Goal: Task Accomplishment & Management: Manage account settings

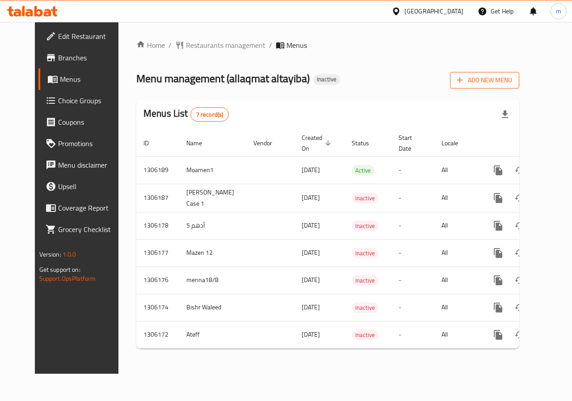
click at [506, 77] on span "Add New Menu" at bounding box center [484, 80] width 55 height 11
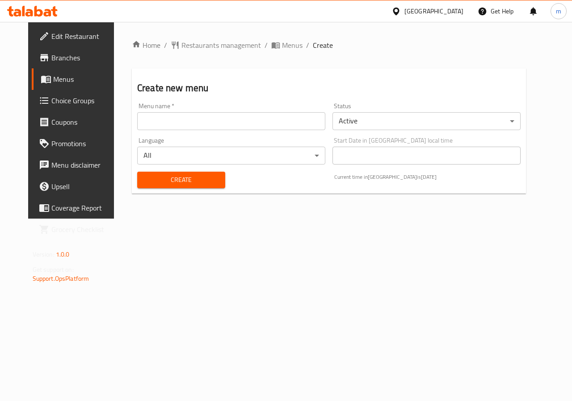
click at [217, 124] on input "text" at bounding box center [231, 121] width 188 height 18
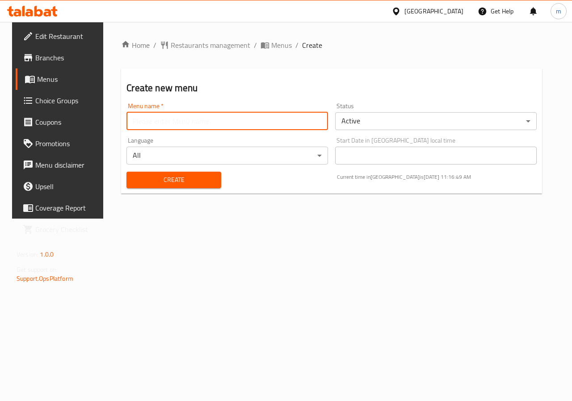
type input "ALLAM"
click at [185, 186] on button "Create" at bounding box center [173, 180] width 94 height 17
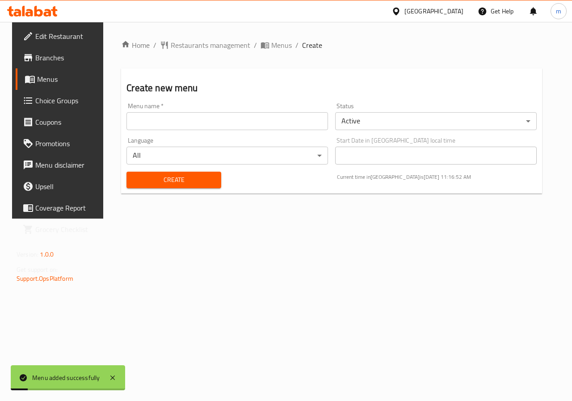
click at [55, 76] on span "Menus" at bounding box center [68, 79] width 63 height 11
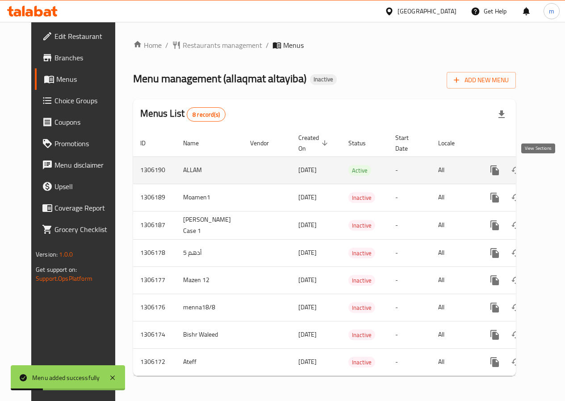
click at [554, 165] on icon "enhanced table" at bounding box center [559, 170] width 11 height 11
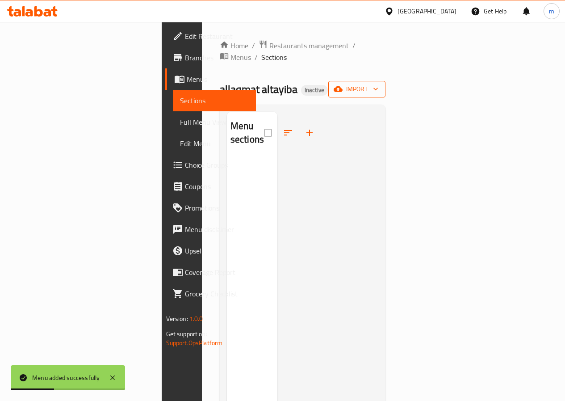
click at [379, 84] on span "import" at bounding box center [357, 89] width 43 height 11
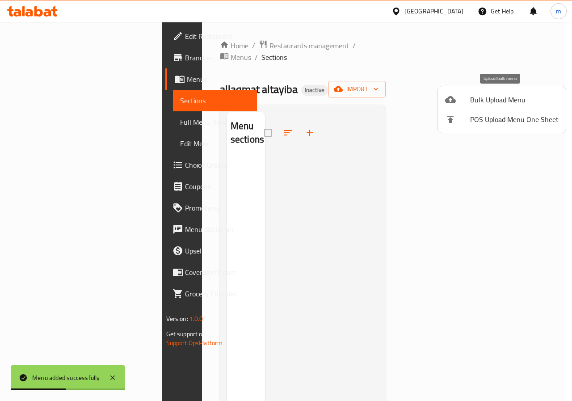
click at [495, 105] on span "Bulk Upload Menu" at bounding box center [514, 99] width 88 height 11
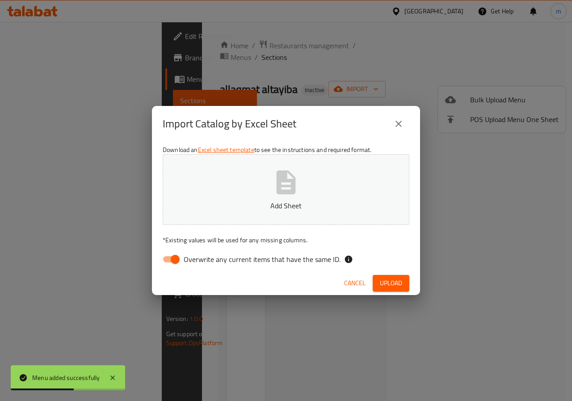
click at [277, 198] on button "Add Sheet" at bounding box center [286, 189] width 247 height 71
click at [177, 258] on input "Overwrite any current items that have the same ID." at bounding box center [175, 259] width 51 height 17
checkbox input "false"
click at [391, 281] on span "Upload" at bounding box center [391, 283] width 22 height 11
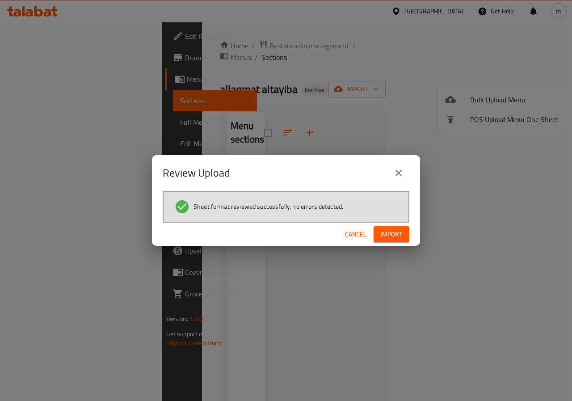
click at [400, 240] on button "Import" at bounding box center [392, 234] width 36 height 17
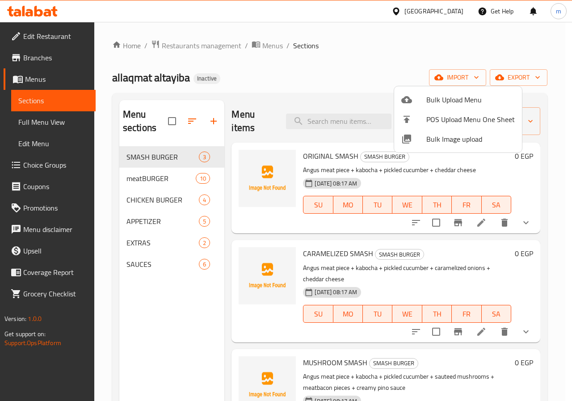
click at [544, 265] on div at bounding box center [286, 200] width 572 height 401
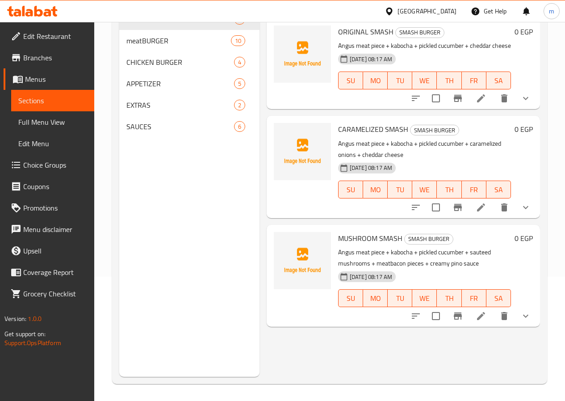
scroll to position [125, 0]
click at [478, 314] on icon at bounding box center [481, 315] width 11 height 11
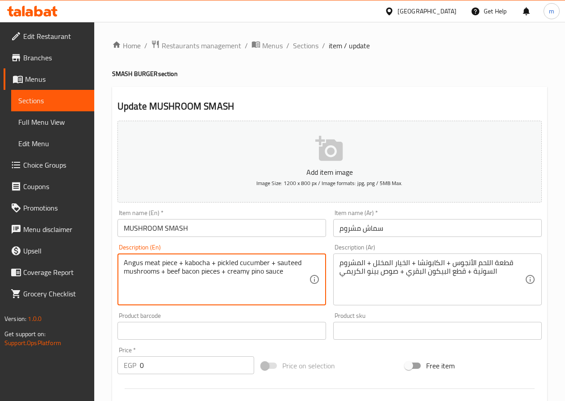
click at [253, 274] on textarea "Angus meat piece + kabocha + pickled cucumber + sauteed mushrooms + beef bacon …" at bounding box center [216, 279] width 185 height 42
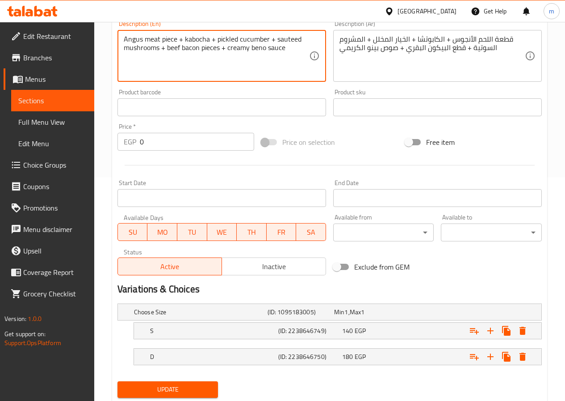
scroll to position [251, 0]
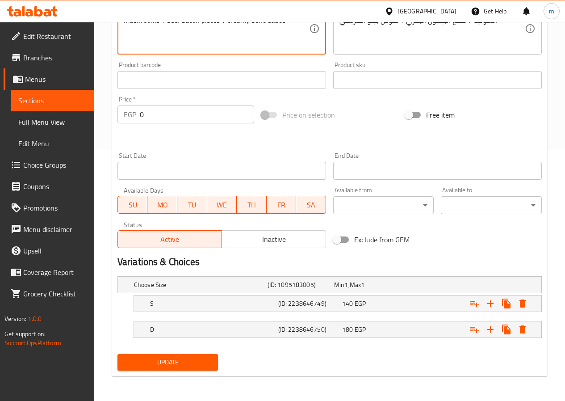
type textarea "Angus meat piece + kabocha + pickled cucumber + sauteed mushrooms + beef bacon …"
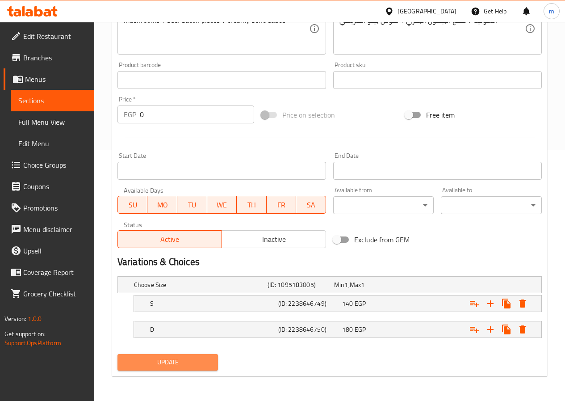
click at [189, 361] on span "Update" at bounding box center [168, 362] width 87 height 11
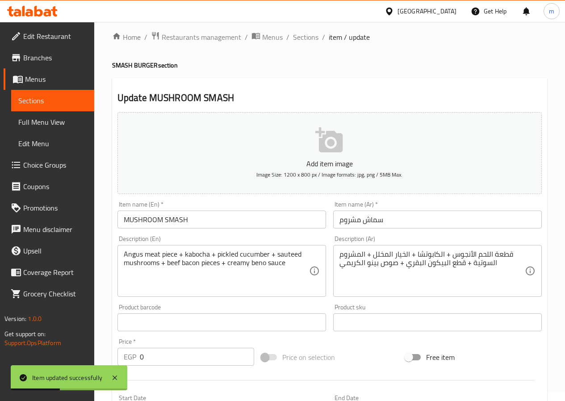
scroll to position [0, 0]
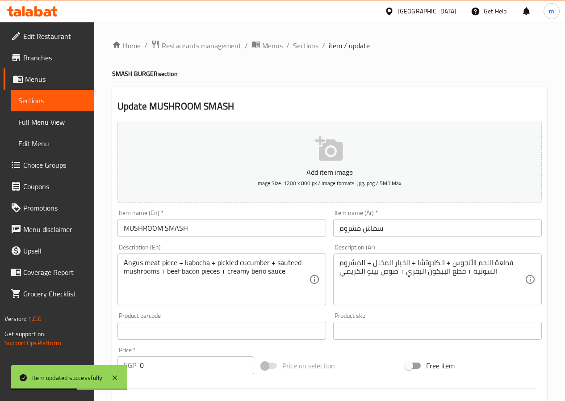
click at [302, 42] on span "Sections" at bounding box center [305, 45] width 25 height 11
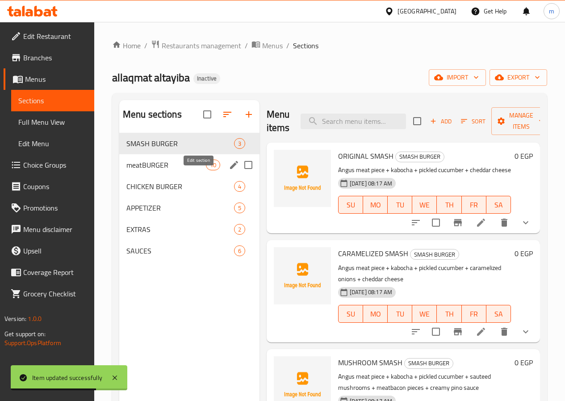
click at [229, 170] on icon "edit" at bounding box center [234, 165] width 11 height 11
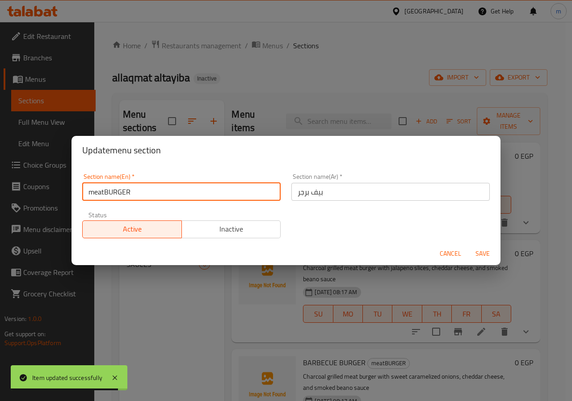
click at [103, 192] on input "meatBURGER" at bounding box center [181, 192] width 198 height 18
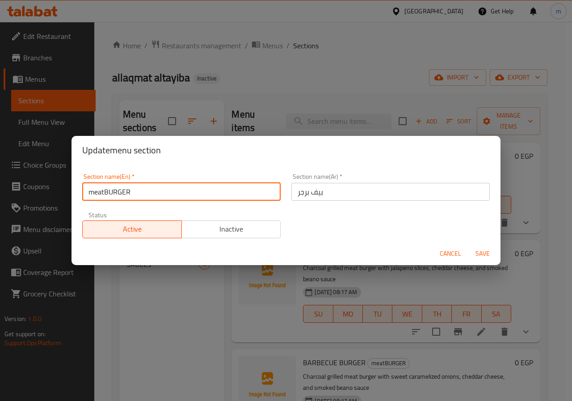
click at [103, 192] on input "meatBURGER" at bounding box center [181, 192] width 198 height 18
type input "Beef Burger"
click at [481, 253] on span "Save" at bounding box center [482, 253] width 21 height 11
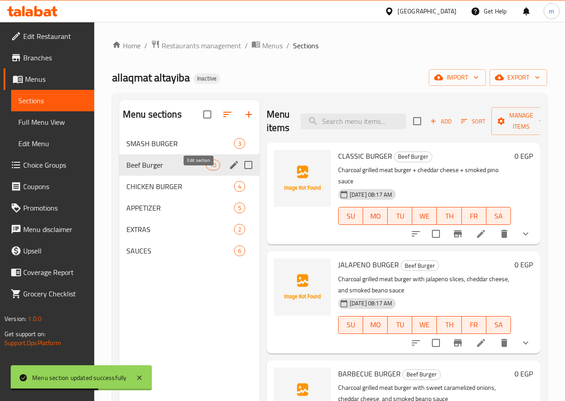
click at [230, 169] on icon "edit" at bounding box center [234, 165] width 8 height 8
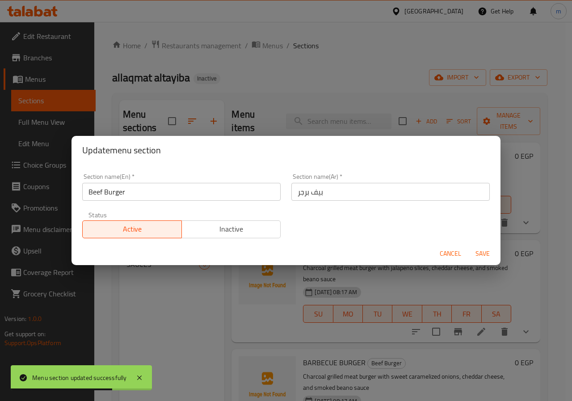
click at [182, 198] on input "Beef Burger" at bounding box center [181, 192] width 198 height 18
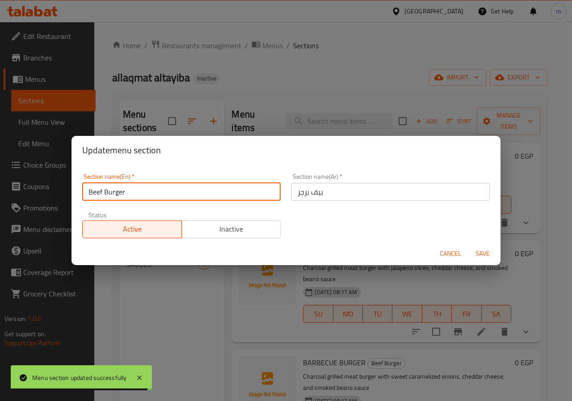
drag, startPoint x: 182, startPoint y: 198, endPoint x: 116, endPoint y: 192, distance: 66.4
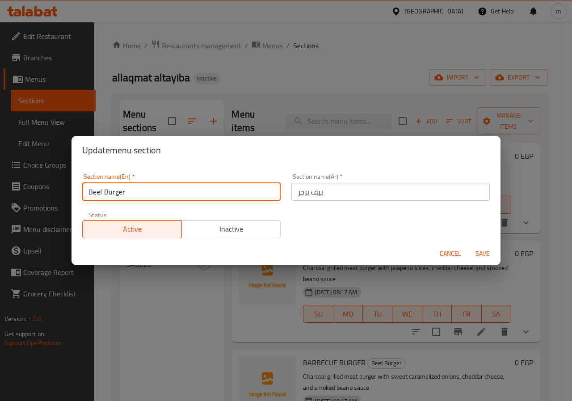
drag, startPoint x: 116, startPoint y: 192, endPoint x: 266, endPoint y: 189, distance: 150.2
click at [266, 189] on input "Beef Burger" at bounding box center [181, 192] width 198 height 18
type input "BEEF BURGER"
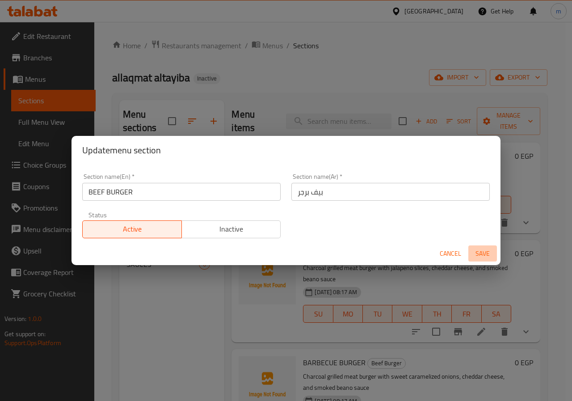
click at [483, 251] on span "Save" at bounding box center [482, 253] width 21 height 11
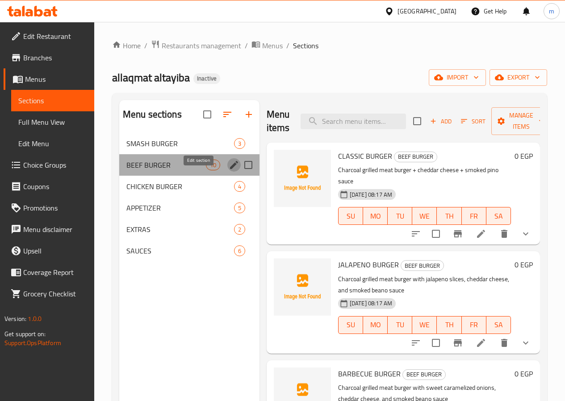
click at [229, 170] on icon "edit" at bounding box center [234, 165] width 11 height 11
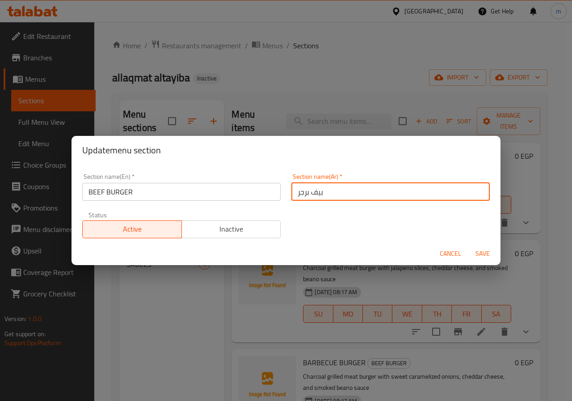
click at [306, 192] on input "بيف برجر" at bounding box center [390, 192] width 198 height 18
type input "برجر اللحم البقرى"
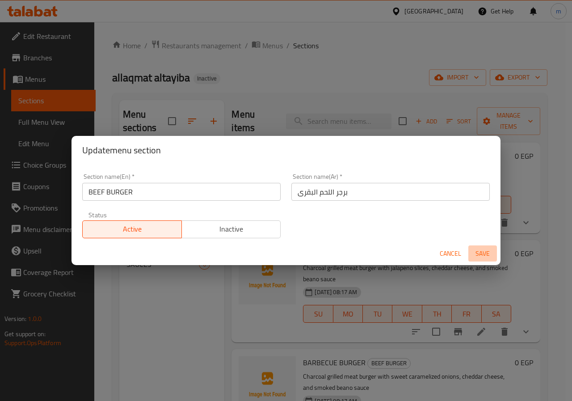
click at [482, 253] on span "Save" at bounding box center [482, 253] width 21 height 11
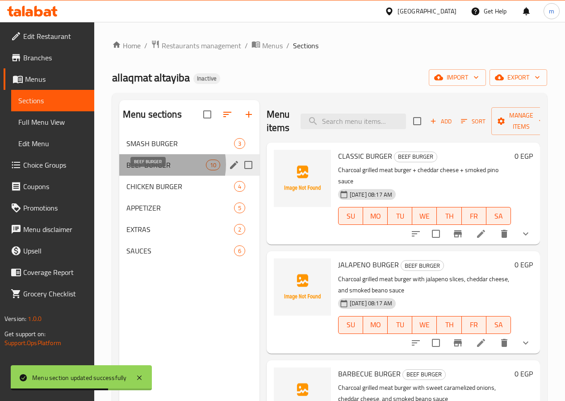
click at [160, 170] on span "BEEF BURGER" at bounding box center [166, 165] width 80 height 11
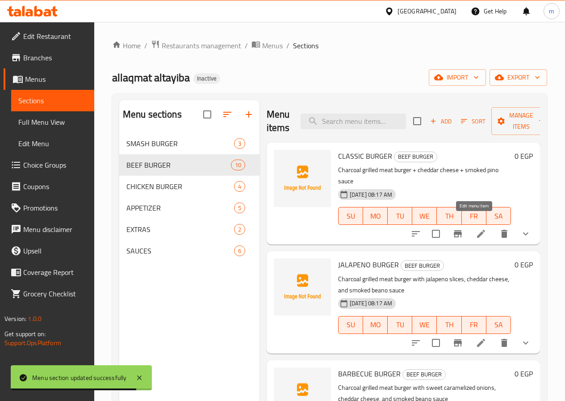
click at [478, 230] on icon at bounding box center [481, 234] width 8 height 8
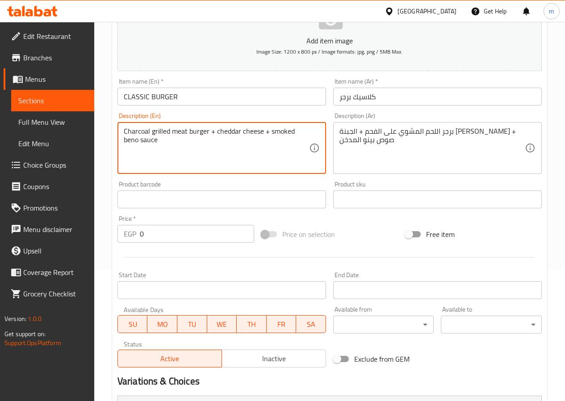
scroll to position [251, 0]
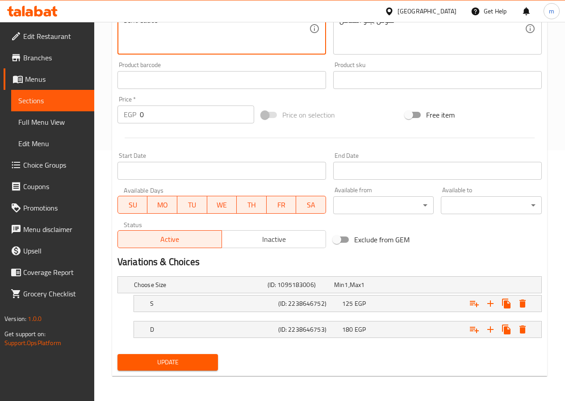
type textarea "Charcoal grilled meat burger + cheddar cheese + smoked beno sauce"
click at [171, 362] on span "Update" at bounding box center [168, 362] width 87 height 11
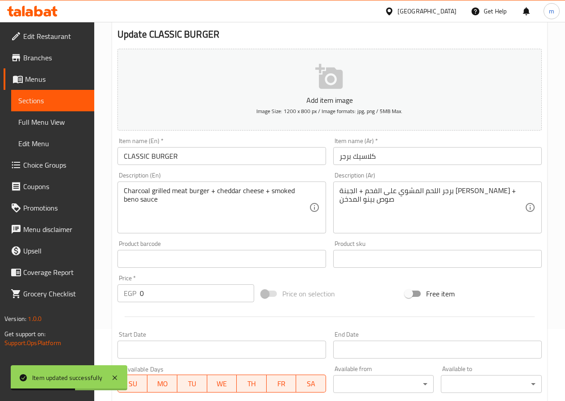
scroll to position [0, 0]
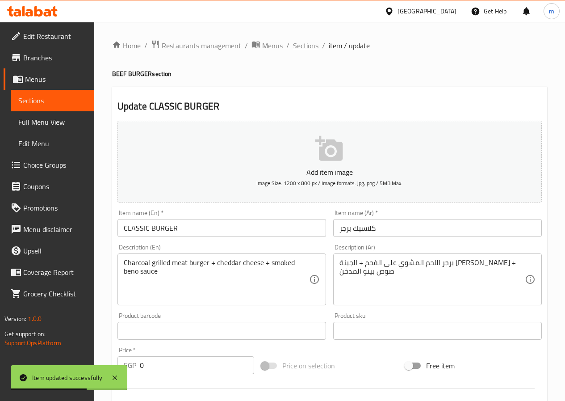
click at [297, 49] on span "Sections" at bounding box center [305, 45] width 25 height 11
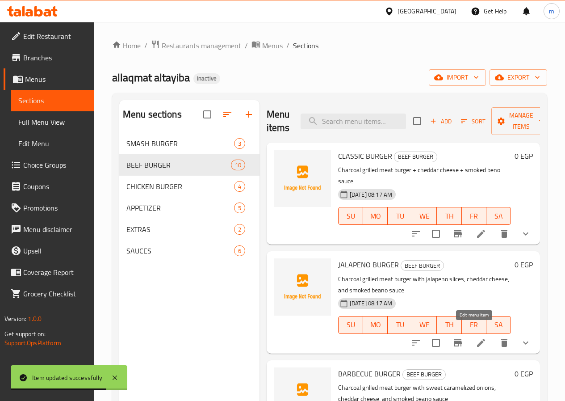
click at [476, 337] on icon at bounding box center [481, 342] width 11 height 11
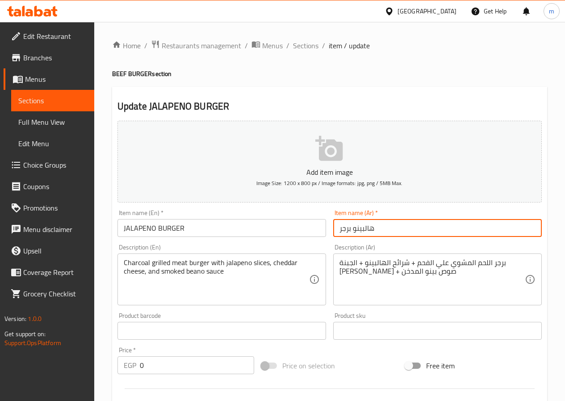
click at [377, 228] on input "هالبينو برجر" at bounding box center [437, 228] width 209 height 18
click at [382, 230] on input "هالبينو برجر" at bounding box center [437, 228] width 209 height 18
click at [361, 226] on input "هالبينو برجر" at bounding box center [437, 228] width 209 height 18
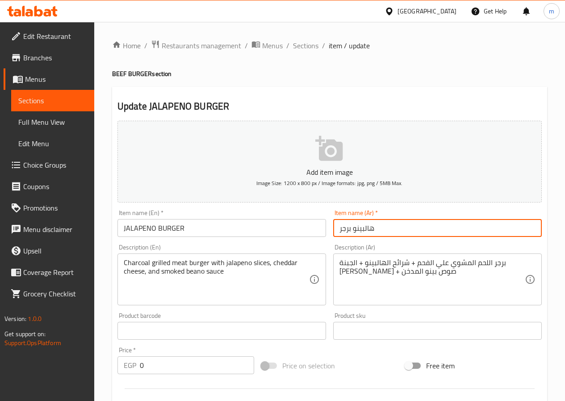
click at [349, 228] on input "هالبينو برجر" at bounding box center [437, 228] width 209 height 18
type input "f"
type input "برجر الفلفل الهالبينو"
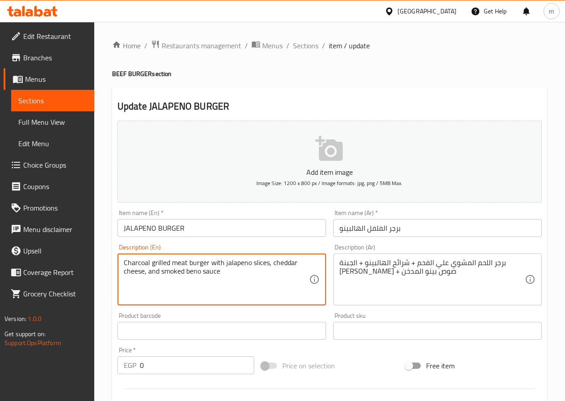
drag, startPoint x: 223, startPoint y: 261, endPoint x: 210, endPoint y: 256, distance: 14.2
click at [210, 256] on div "Charcoal grilled meat burger with jalapeno slices, cheddar cheese, and smoked b…" at bounding box center [222, 279] width 209 height 52
type textarea "Charcoal grilled meat burger + jalapeno slices, cheddar cheese, and smoked beno…"
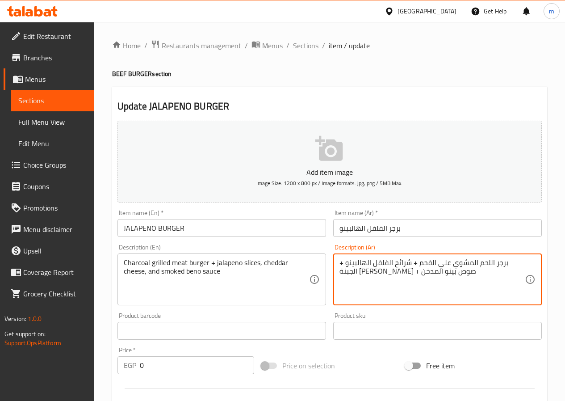
type textarea "برجر اللحم المشوي علي الفحم + شرائح الفلفل الهالبينو + الجبنة [PERSON_NAME] + ص…"
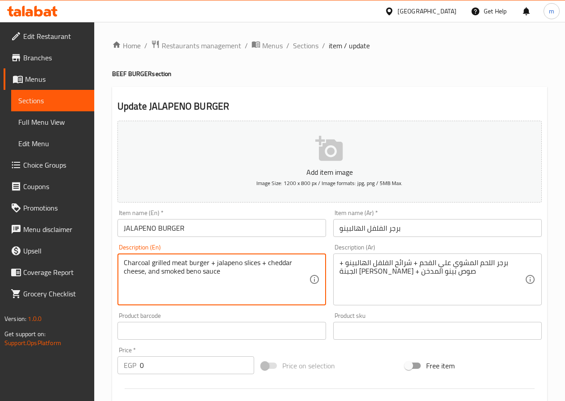
click at [160, 278] on textarea "Charcoal grilled meat burger + jalapeno slices + cheddar cheese, and smoked ben…" at bounding box center [216, 279] width 185 height 42
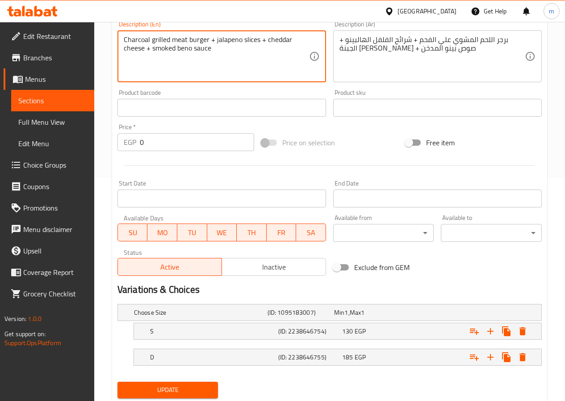
scroll to position [223, 0]
type textarea "Charcoal grilled meat burger + jalapeno slices + cheddar cheese + smoked beno s…"
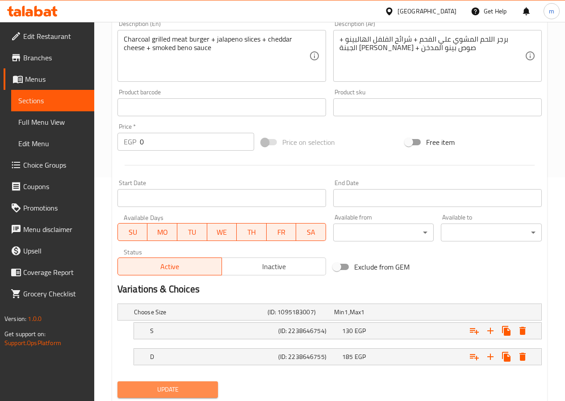
click at [180, 387] on span "Update" at bounding box center [168, 389] width 87 height 11
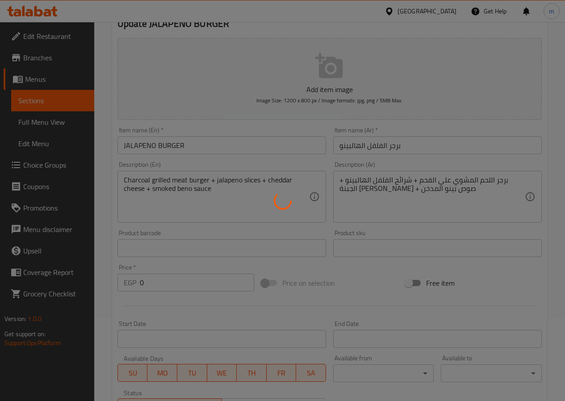
scroll to position [0, 0]
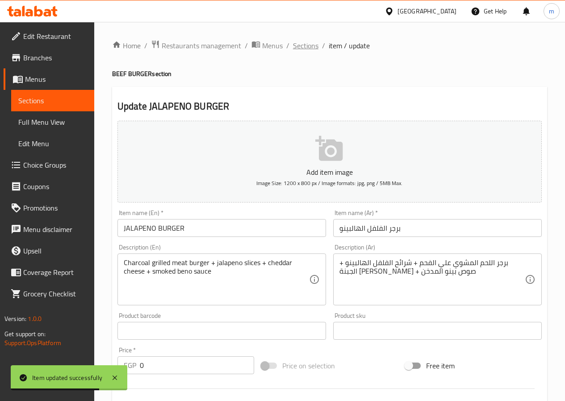
click at [297, 46] on span "Sections" at bounding box center [305, 45] width 25 height 11
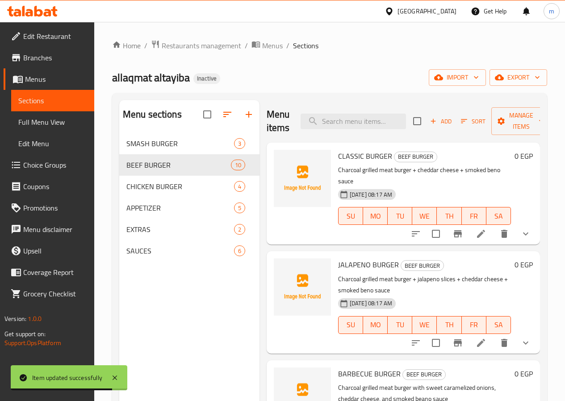
scroll to position [89, 0]
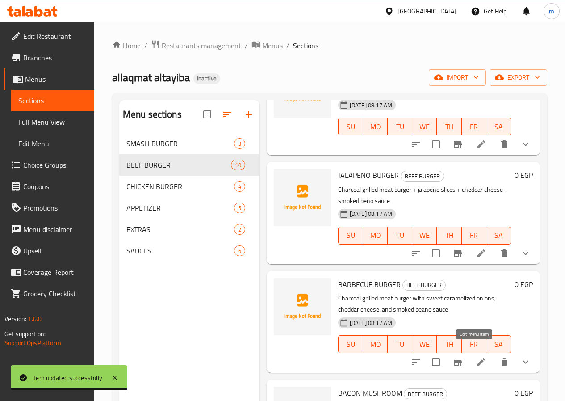
click at [476, 357] on icon at bounding box center [481, 362] width 11 height 11
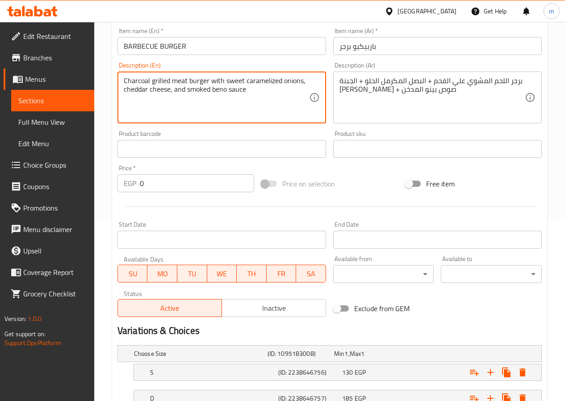
scroll to position [223, 0]
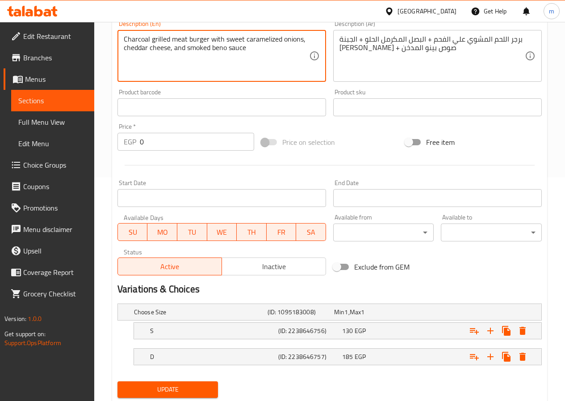
click at [207, 388] on span "Update" at bounding box center [168, 389] width 87 height 11
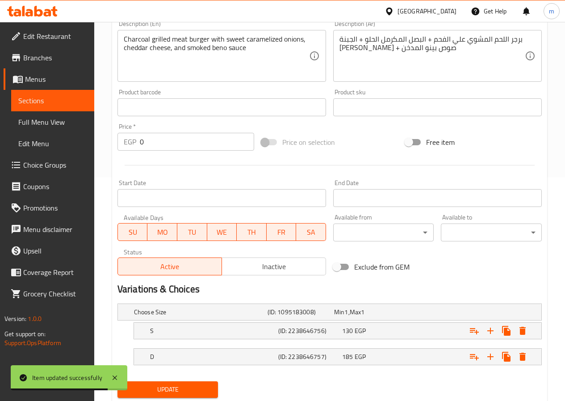
scroll to position [45, 0]
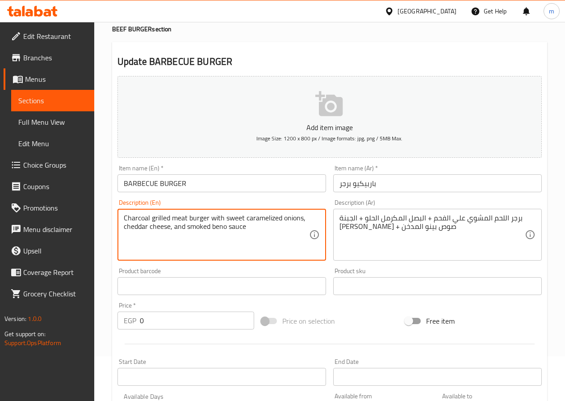
drag, startPoint x: 222, startPoint y: 218, endPoint x: 210, endPoint y: 213, distance: 12.4
click at [210, 214] on textarea "Charcoal grilled meat burger with sweet caramelized onions, cheddar cheese, and…" at bounding box center [216, 235] width 185 height 42
click at [294, 219] on textarea "Charcoal grilled meat burger + sweet caramelized onions, cheddar cheese, and sm…" at bounding box center [216, 235] width 185 height 42
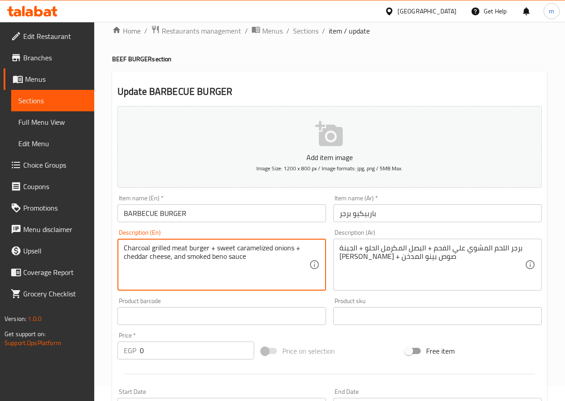
scroll to position [0, 0]
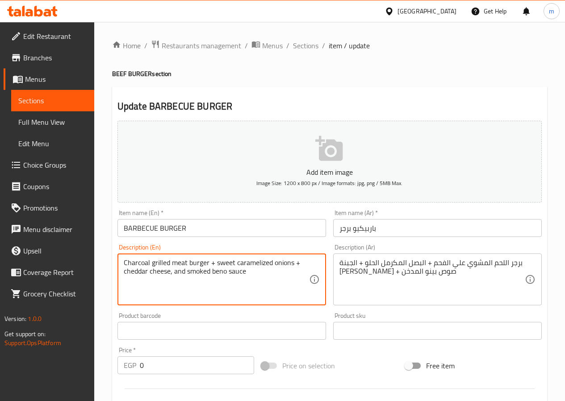
drag, startPoint x: 185, startPoint y: 271, endPoint x: 171, endPoint y: 276, distance: 14.6
click at [171, 276] on textarea "Charcoal grilled meat burger + sweet caramelized onions + cheddar cheese, and s…" at bounding box center [216, 279] width 185 height 42
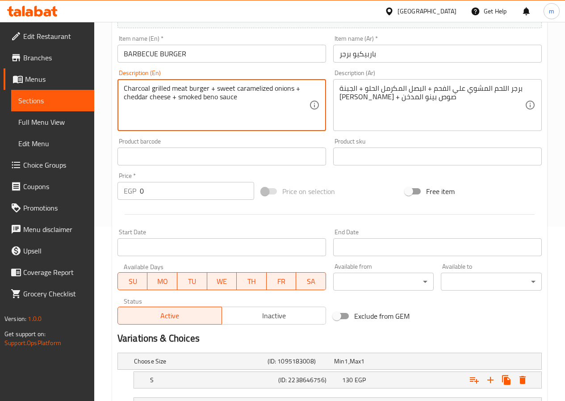
scroll to position [251, 0]
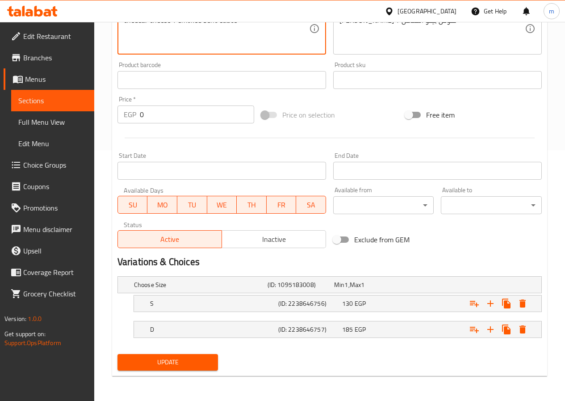
type textarea "Charcoal grilled meat burger + sweet caramelized onions + cheddar cheese + smok…"
click at [176, 366] on span "Update" at bounding box center [168, 362] width 87 height 11
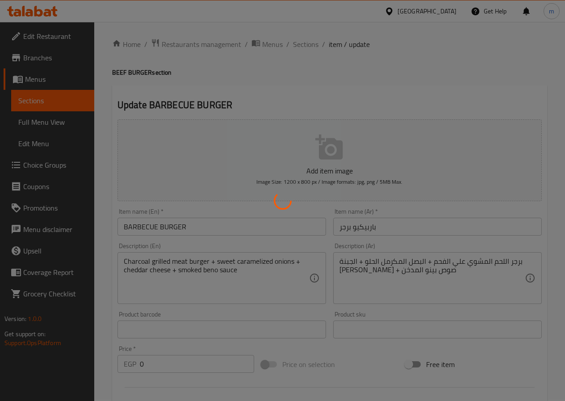
scroll to position [0, 0]
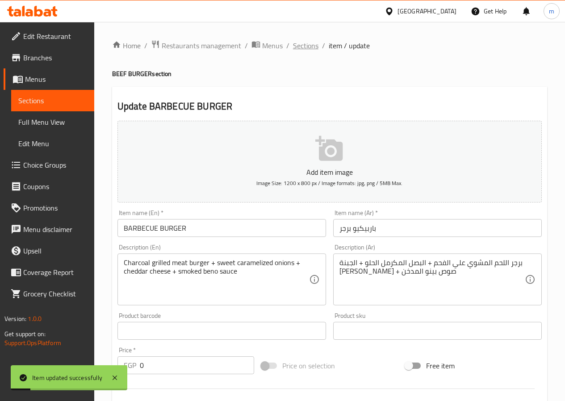
click at [303, 43] on span "Sections" at bounding box center [305, 45] width 25 height 11
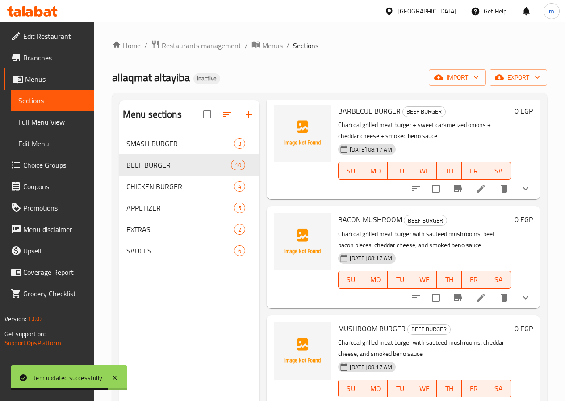
scroll to position [268, 0]
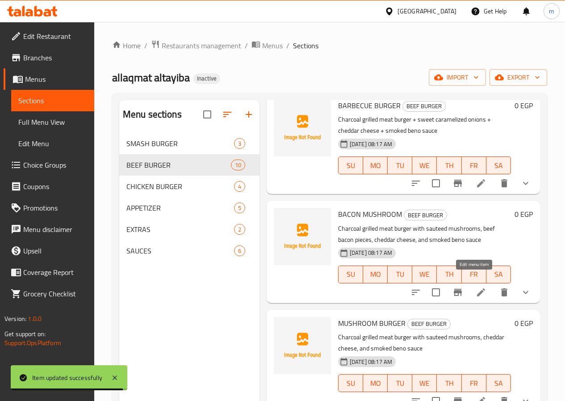
click at [476, 287] on icon at bounding box center [481, 292] width 11 height 11
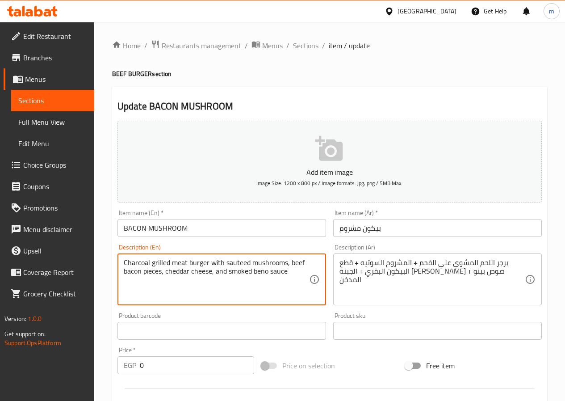
click at [219, 259] on textarea "Charcoal grilled meat burger with sauteed mushrooms, beef bacon pieces, cheddar…" at bounding box center [216, 279] width 185 height 42
click at [278, 261] on textarea "Charcoal grilled meat burger +sauteed mushrooms, beef bacon pieces, cheddar che…" at bounding box center [216, 279] width 185 height 42
click at [163, 275] on textarea "Charcoal grilled meat burger +sauteed mushrooms + beef bacon pieces, cheddar ch…" at bounding box center [216, 279] width 185 height 42
click at [230, 273] on textarea "Charcoal grilled meat burger +sauteed mushrooms + beef bacon pieces + cheddar c…" at bounding box center [216, 279] width 185 height 42
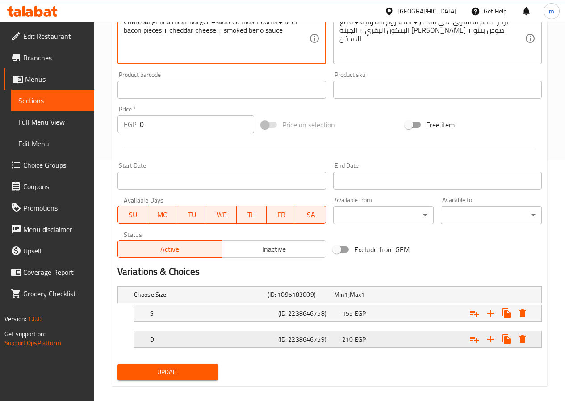
scroll to position [251, 0]
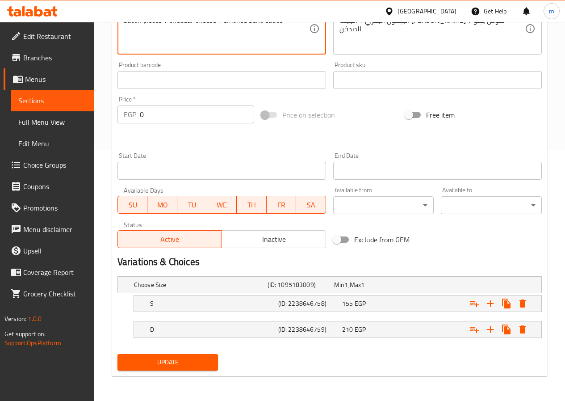
type textarea "Charcoal grilled meat burger +sauteed mushrooms + beef bacon pieces + cheddar c…"
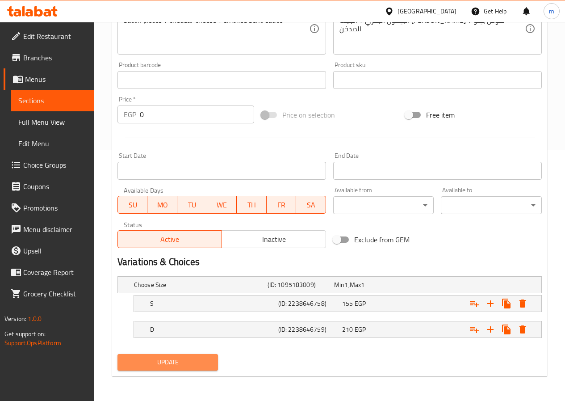
click at [211, 370] on button "Update" at bounding box center [168, 362] width 101 height 17
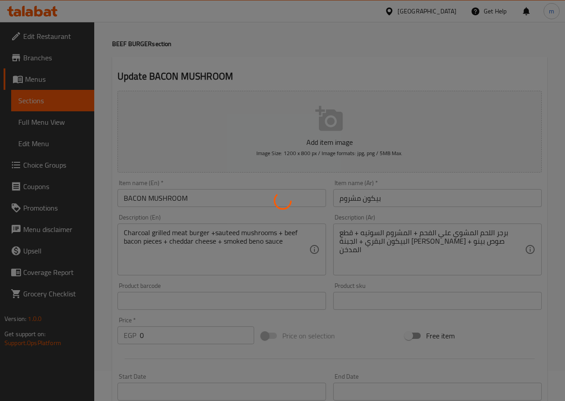
scroll to position [0, 0]
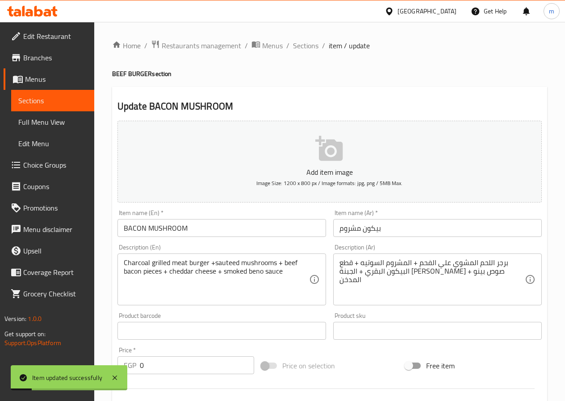
click at [302, 47] on span "Sections" at bounding box center [305, 45] width 25 height 11
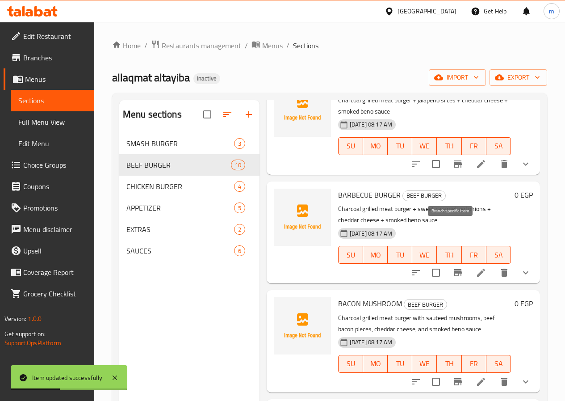
scroll to position [223, 0]
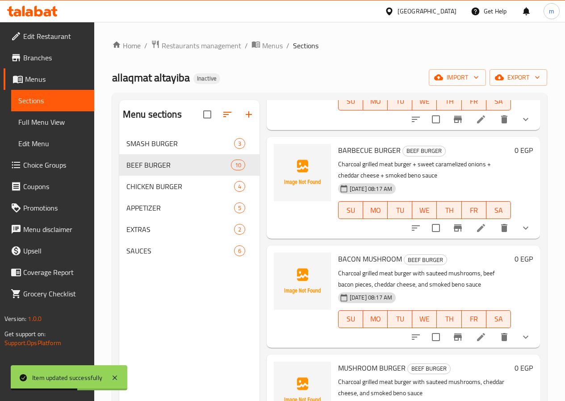
click at [338, 143] on span "BARBECUE BURGER" at bounding box center [369, 149] width 63 height 13
copy span "BARBECUE"
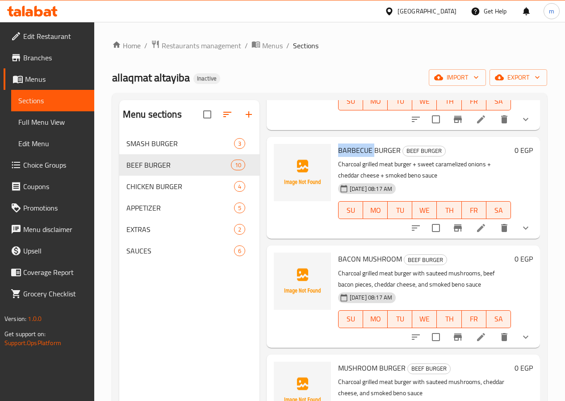
scroll to position [0, 0]
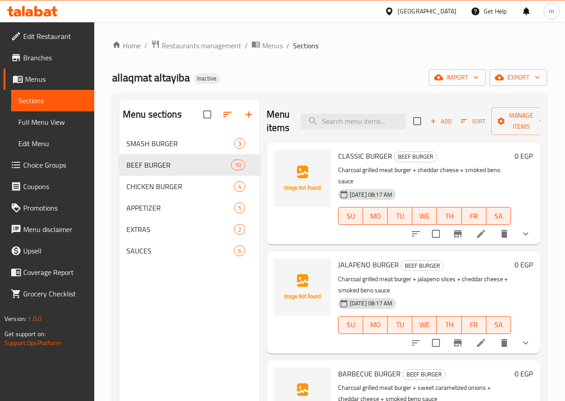
click at [553, 281] on div "Home / Restaurants management / Menus / Sections allaqmat altayiba Inactive imp…" at bounding box center [329, 274] width 471 height 504
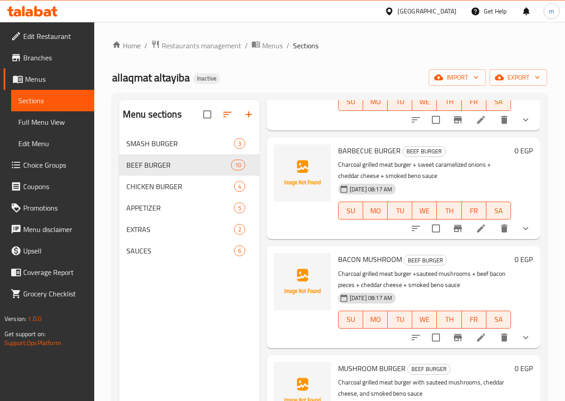
scroll to position [223, 0]
click at [480, 329] on li at bounding box center [481, 337] width 25 height 16
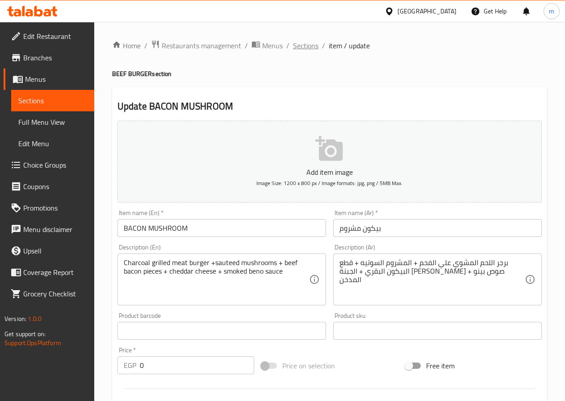
click at [296, 44] on span "Sections" at bounding box center [305, 45] width 25 height 11
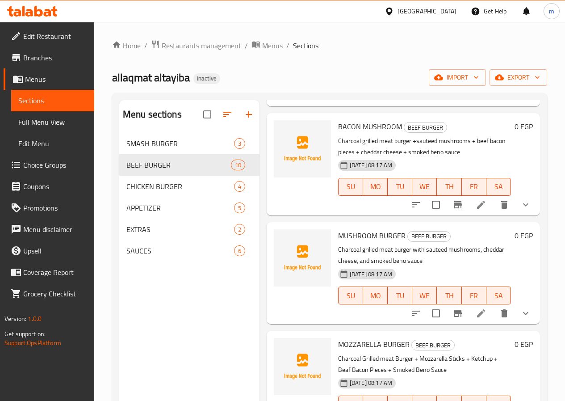
scroll to position [358, 0]
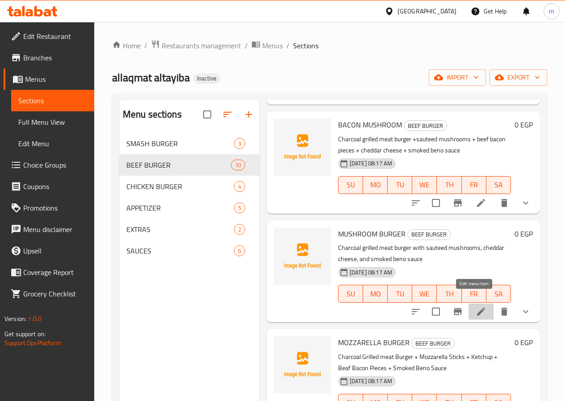
click at [476, 306] on icon at bounding box center [481, 311] width 11 height 11
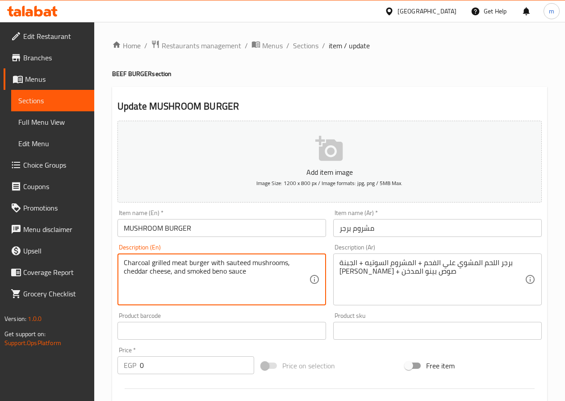
click at [216, 262] on textarea "Charcoal grilled meat burger with sauteed mushrooms, cheddar cheese, and smoked…" at bounding box center [216, 279] width 185 height 42
click at [278, 268] on textarea "Charcoal grilled meat burger + sauteed mushrooms, cheddar cheese, and smoked be…" at bounding box center [216, 279] width 185 height 42
click at [146, 275] on textarea "Charcoal grilled meat burger + sauteed mushrooms + cheddar cheese, and smoked b…" at bounding box center [216, 279] width 185 height 42
click at [163, 269] on textarea "Charcoal grilled meat burger + sauteed mushrooms + cheddar cheese + and smoked …" at bounding box center [216, 279] width 185 height 42
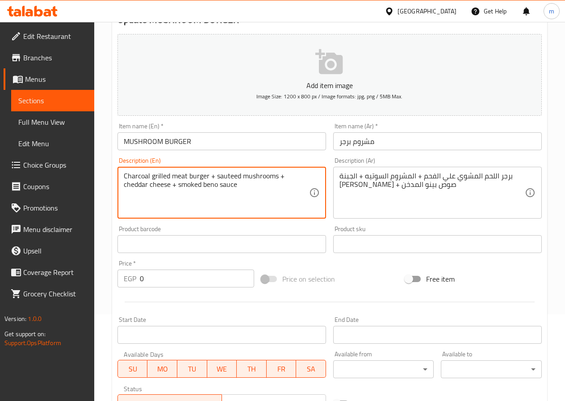
scroll to position [251, 0]
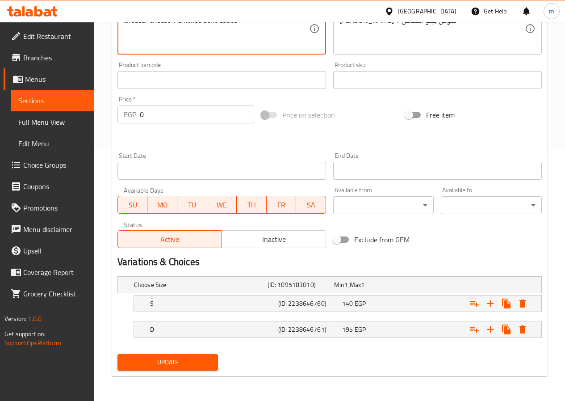
type textarea "Charcoal grilled meat burger + sauteed mushrooms + cheddar cheese + smoked beno…"
click at [185, 365] on span "Update" at bounding box center [168, 362] width 87 height 11
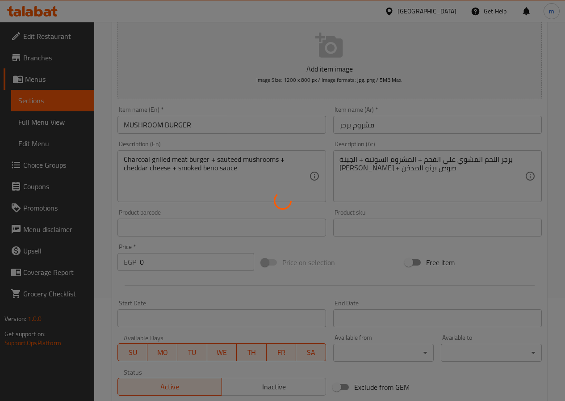
scroll to position [0, 0]
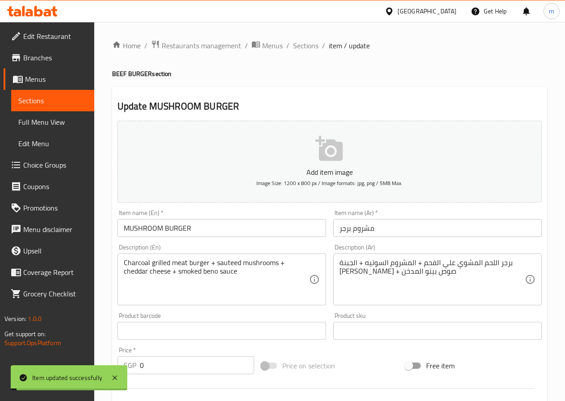
click at [297, 44] on span "Sections" at bounding box center [305, 45] width 25 height 11
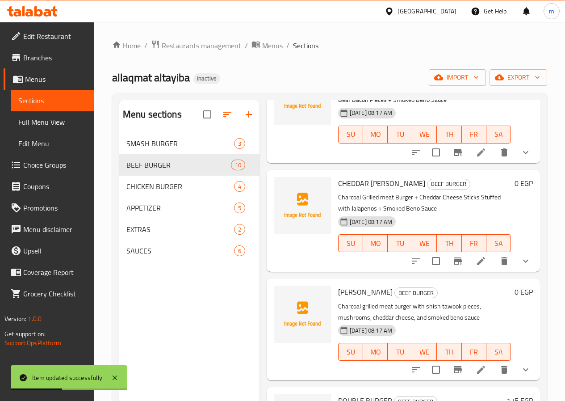
scroll to position [536, 0]
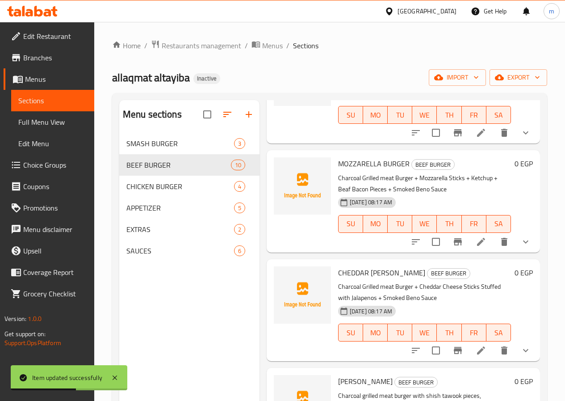
click at [480, 234] on li at bounding box center [481, 242] width 25 height 16
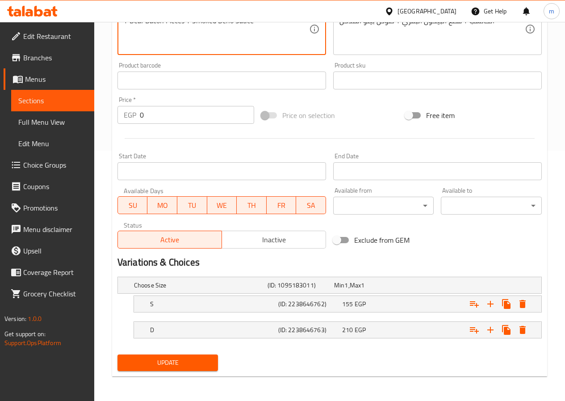
scroll to position [251, 0]
type textarea "Charcoal Grilled Meat Burger + Mozzarella Sticks + Ketchup + Beaf Bacon Pieces …"
click at [201, 358] on span "Update" at bounding box center [168, 362] width 87 height 11
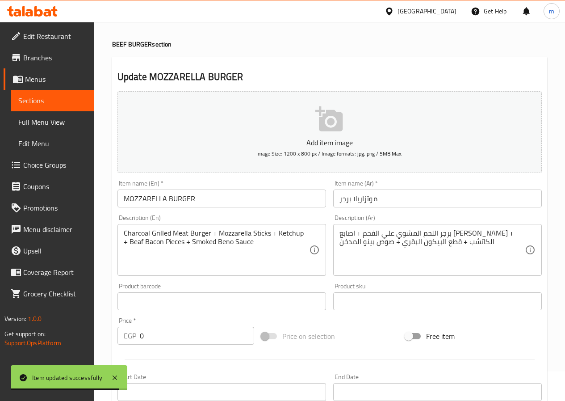
scroll to position [0, 0]
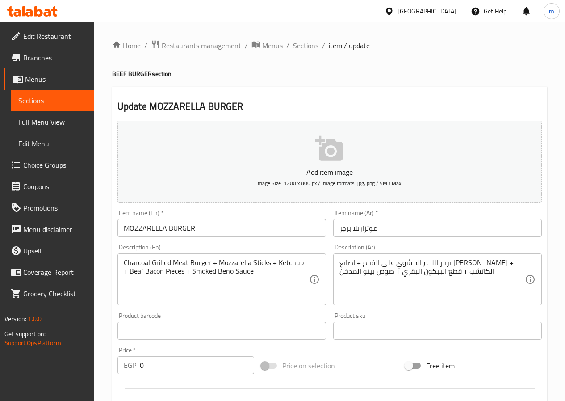
click at [310, 42] on span "Sections" at bounding box center [305, 45] width 25 height 11
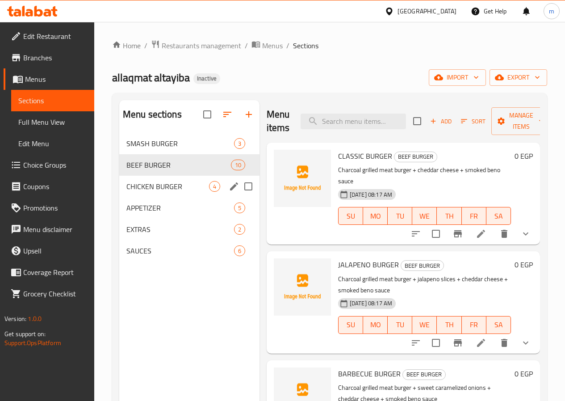
click at [161, 192] on div "CHICKEN BURGER 4" at bounding box center [189, 186] width 140 height 21
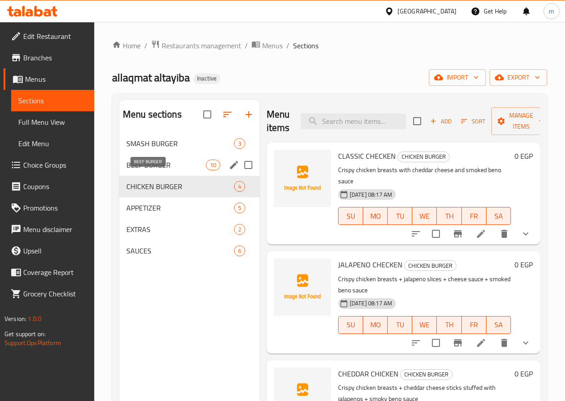
click at [155, 170] on span "BEEF BURGER" at bounding box center [166, 165] width 80 height 11
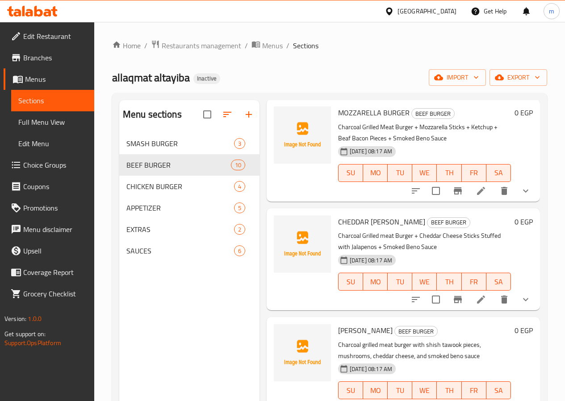
scroll to position [577, 0]
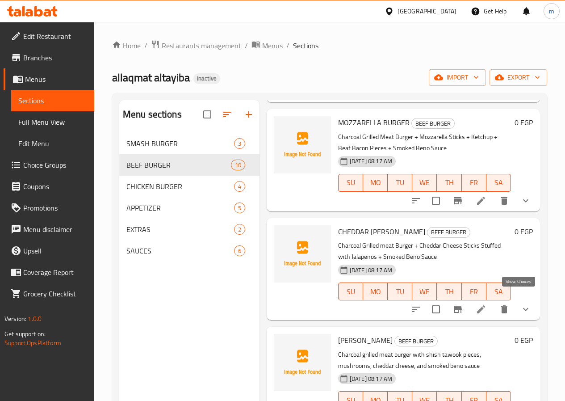
click at [523, 308] on icon "show more" at bounding box center [525, 309] width 5 height 3
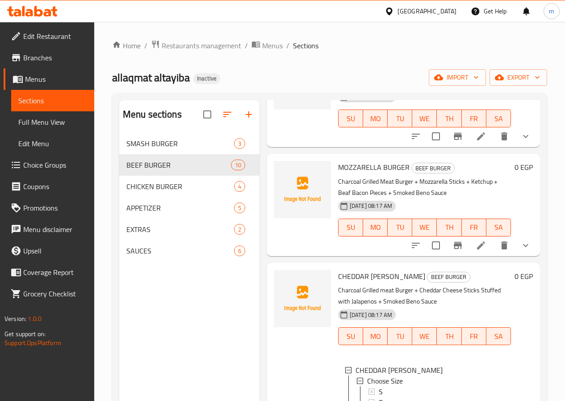
scroll to position [622, 0]
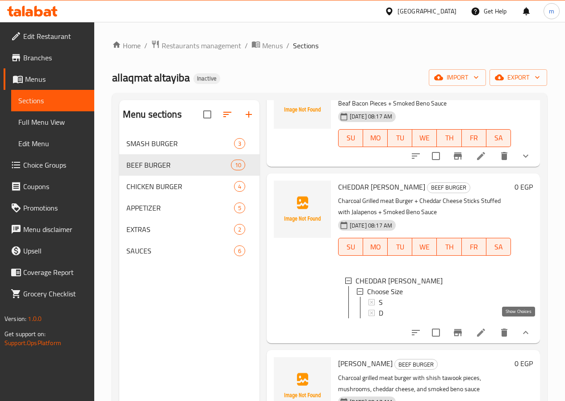
click at [523, 327] on icon "show more" at bounding box center [526, 332] width 11 height 11
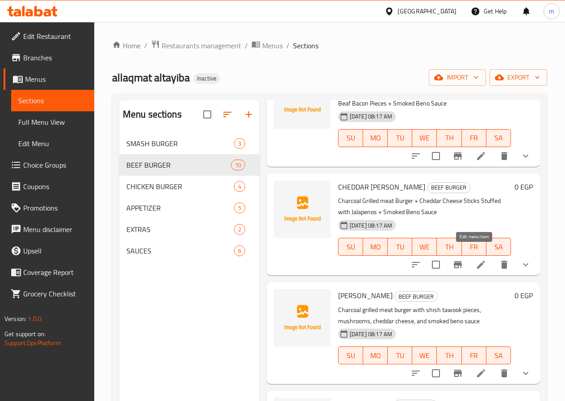
click at [476, 259] on icon at bounding box center [481, 264] width 11 height 11
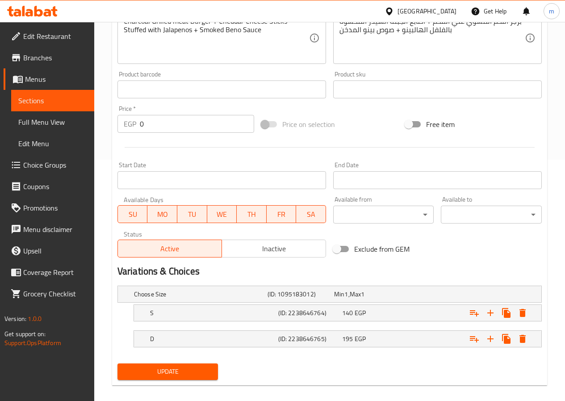
scroll to position [251, 0]
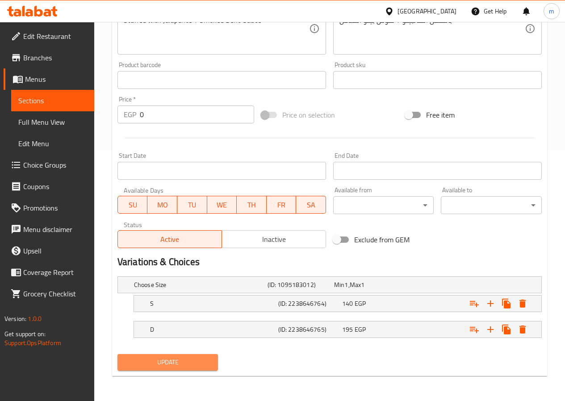
click at [181, 354] on button "Update" at bounding box center [168, 362] width 101 height 17
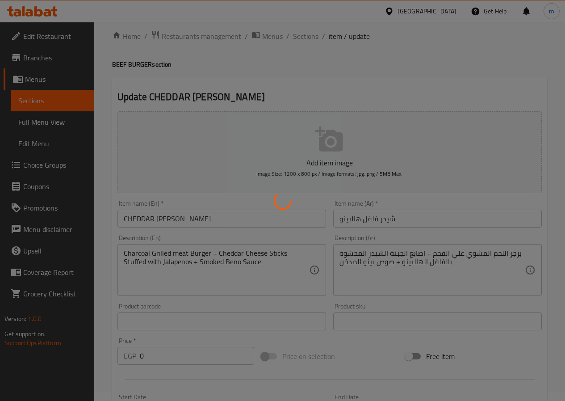
scroll to position [0, 0]
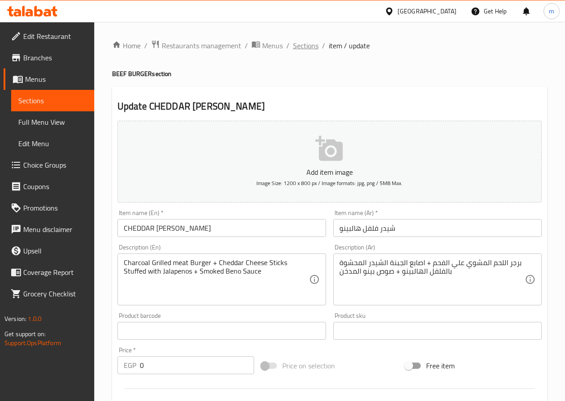
click at [303, 47] on span "Sections" at bounding box center [305, 45] width 25 height 11
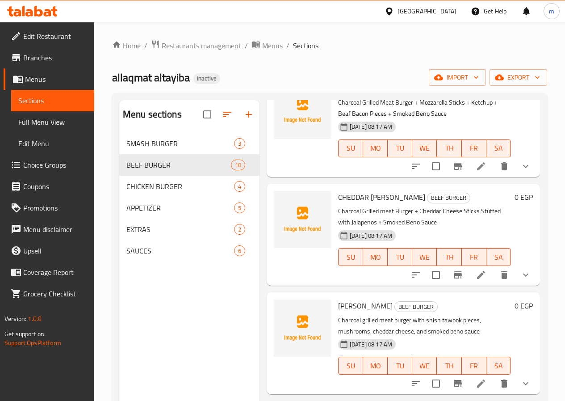
scroll to position [670, 0]
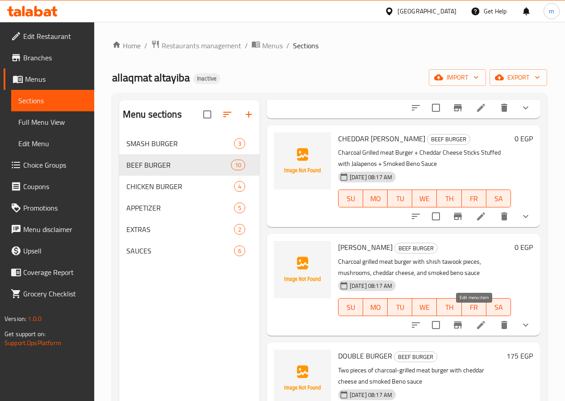
click at [477, 320] on icon at bounding box center [481, 325] width 11 height 11
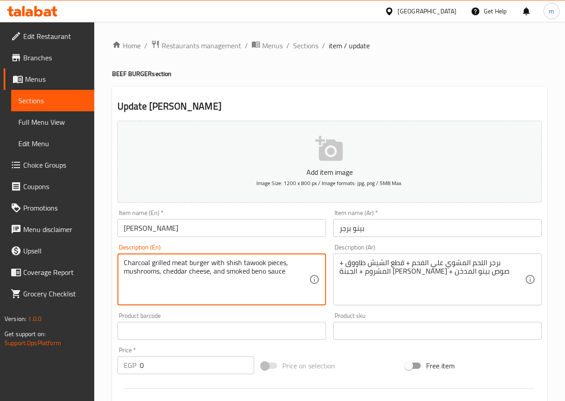
click at [219, 261] on textarea "Charcoal grilled meat burger with shish tawook pieces, mushrooms, cheddar chees…" at bounding box center [216, 279] width 185 height 42
click at [283, 264] on textarea "Charcoal grilled meat burger + shish tawook pieces, mushrooms, cheddar cheese, …" at bounding box center [216, 279] width 185 height 42
click at [162, 275] on textarea "Charcoal grilled meat burger + shish tawook pieces + mushrooms, cheddar cheese,…" at bounding box center [216, 279] width 185 height 42
click at [214, 278] on textarea "Charcoal grilled meat burger + shish tawook pieces + mushrooms + cheddar cheese…" at bounding box center [216, 279] width 185 height 42
click at [293, 271] on textarea "Charcoal grilled meat burger + shish tawook pieces + mushrooms + cheddar cheese…" at bounding box center [216, 279] width 185 height 42
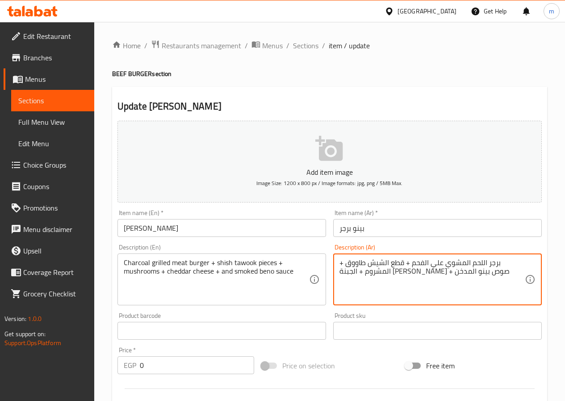
drag, startPoint x: 388, startPoint y: 265, endPoint x: 345, endPoint y: 268, distance: 43.5
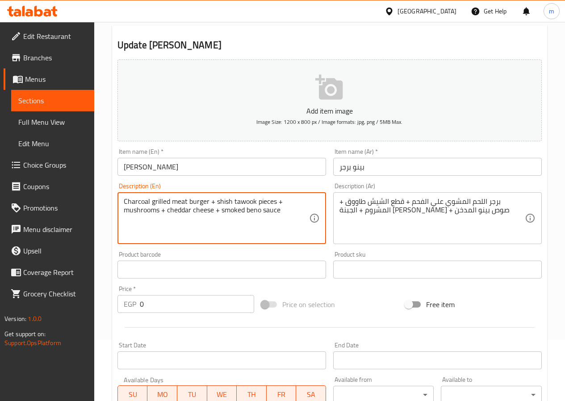
scroll to position [251, 0]
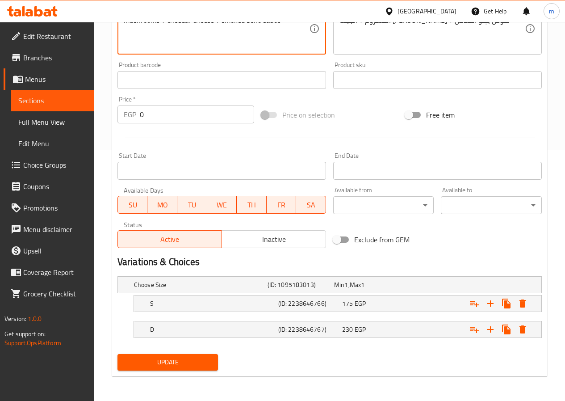
type textarea "Charcoal grilled meat burger + shish tawook pieces + mushrooms + cheddar cheese…"
click at [191, 363] on span "Update" at bounding box center [168, 362] width 87 height 11
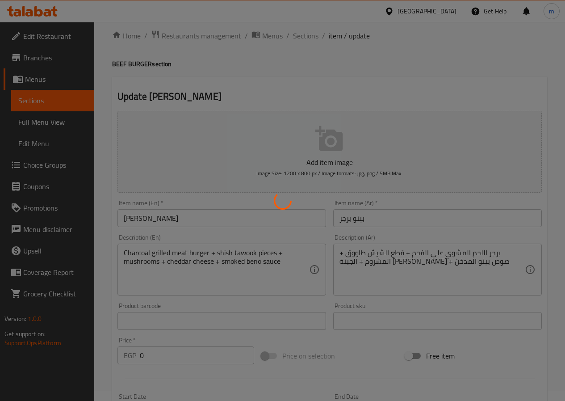
scroll to position [0, 0]
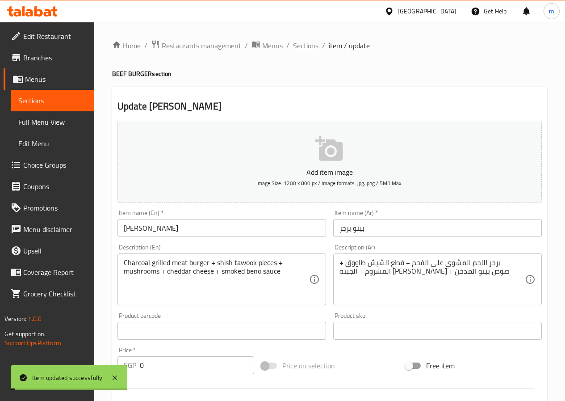
click at [307, 46] on span "Sections" at bounding box center [305, 45] width 25 height 11
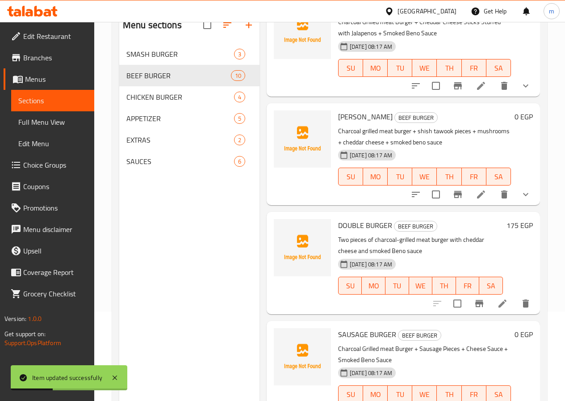
scroll to position [125, 0]
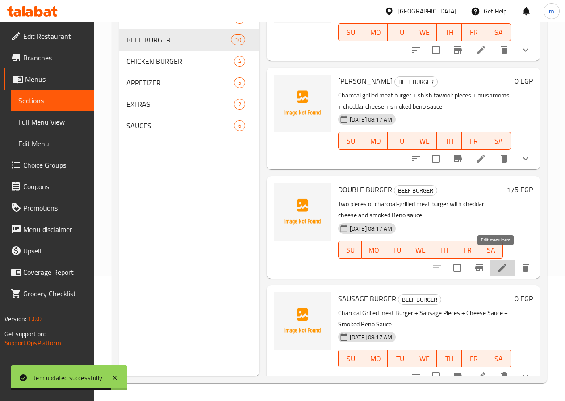
click at [497, 262] on icon at bounding box center [502, 267] width 11 height 11
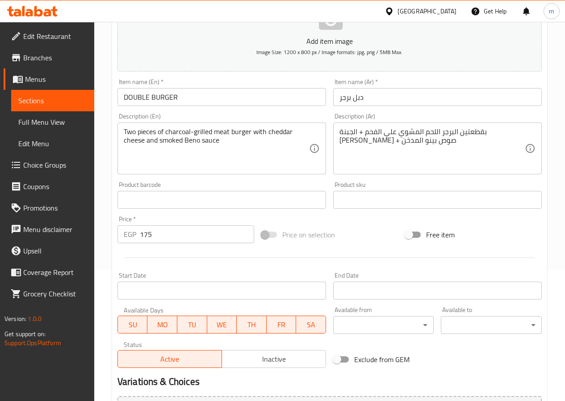
scroll to position [45, 0]
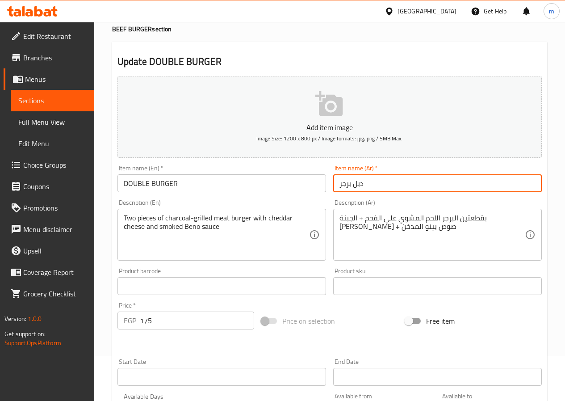
drag, startPoint x: 352, startPoint y: 183, endPoint x: 371, endPoint y: 187, distance: 19.6
click at [371, 187] on input "دبل برجر" at bounding box center [437, 183] width 209 height 18
click at [358, 182] on input "برجر" at bounding box center [437, 183] width 209 height 18
type input "برجر دبل"
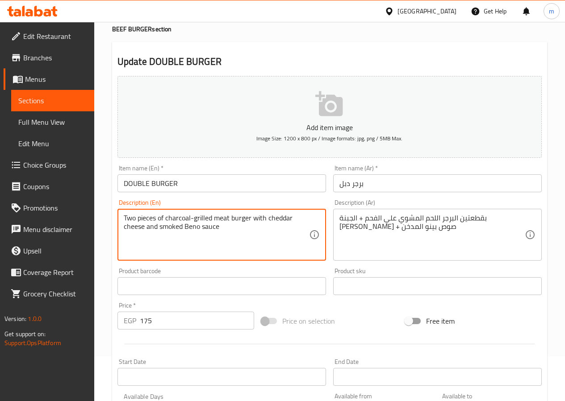
click at [260, 219] on textarea "Two pieces of charcoal-grilled meat burger with cheddar cheese and smoked Beno …" at bounding box center [216, 235] width 185 height 42
click at [129, 226] on textarea "Two pieces of charcoal-grilled meat burger + cheddar cheese and smoked Beno sau…" at bounding box center [216, 235] width 185 height 42
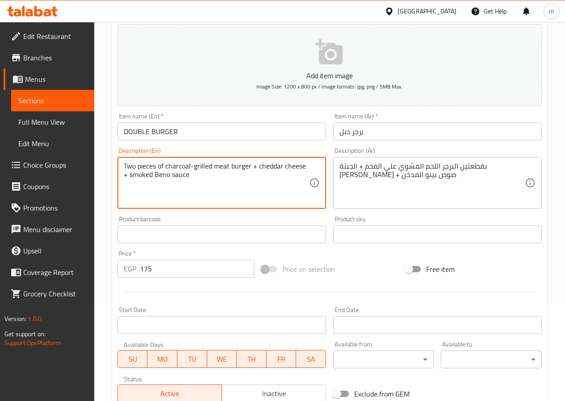
scroll to position [231, 0]
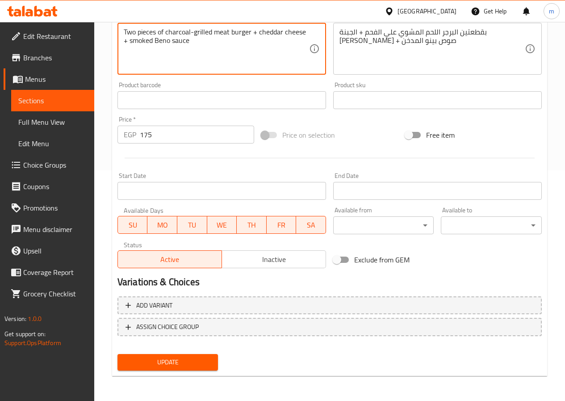
type textarea "Two pieces of charcoal-grilled meat burger + cheddar cheese + smoked Beno sauce"
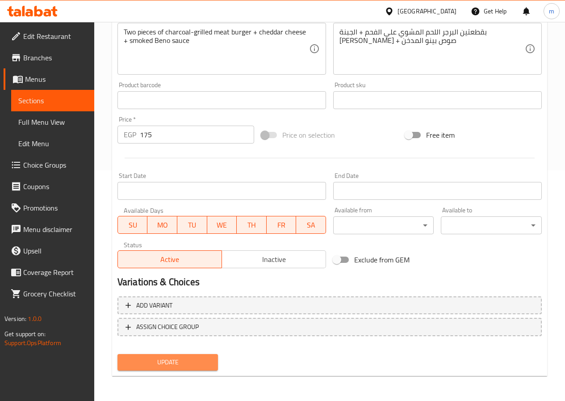
click at [184, 355] on button "Update" at bounding box center [168, 362] width 101 height 17
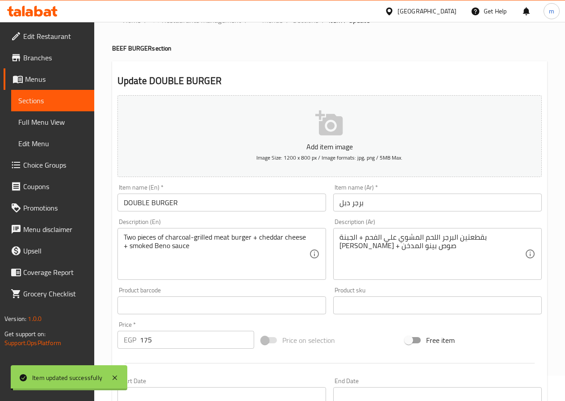
scroll to position [0, 0]
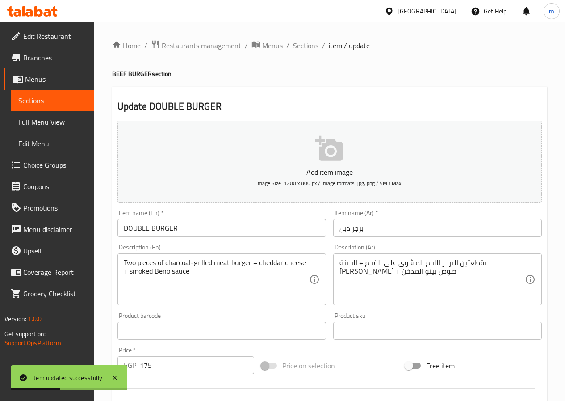
click at [309, 46] on span "Sections" at bounding box center [305, 45] width 25 height 11
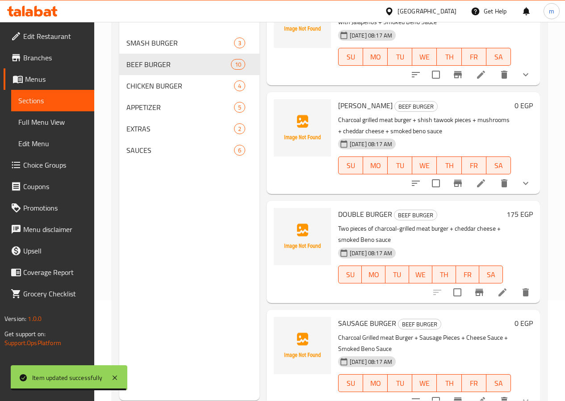
scroll to position [125, 0]
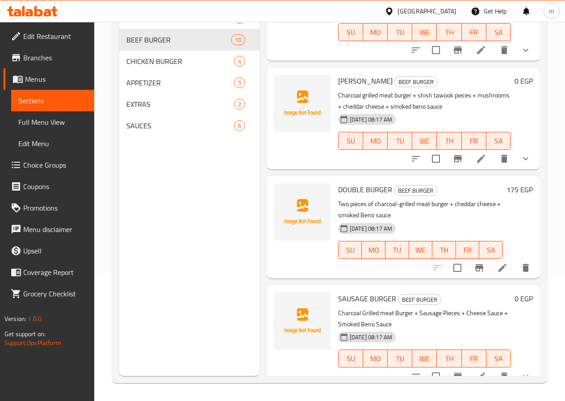
click at [469, 369] on li at bounding box center [481, 376] width 25 height 16
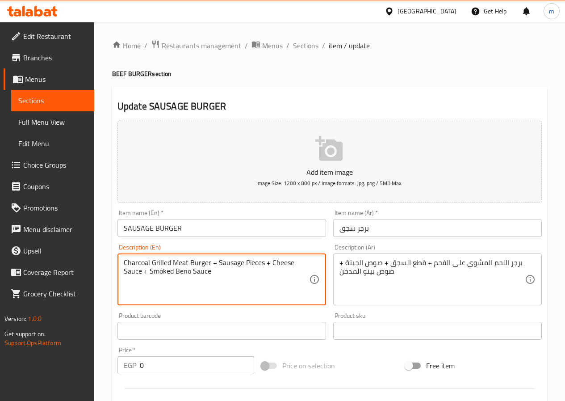
click at [204, 278] on textarea "Charcoal Grilled Meat Burger + Sausage Pieces + Cheese Sauce + Smoked Beno Sauce" at bounding box center [216, 279] width 185 height 42
click at [183, 278] on textarea "Charcoal Grilled Meat Burger + Sausage Pieces + Cheese Sauce + Smoked Beno Sauce" at bounding box center [216, 279] width 185 height 42
click at [163, 278] on textarea "Charcoal Grilled Meat Burger + Sausage Pieces + Cheese Sauce + Smoked Beno Sauce" at bounding box center [216, 279] width 185 height 42
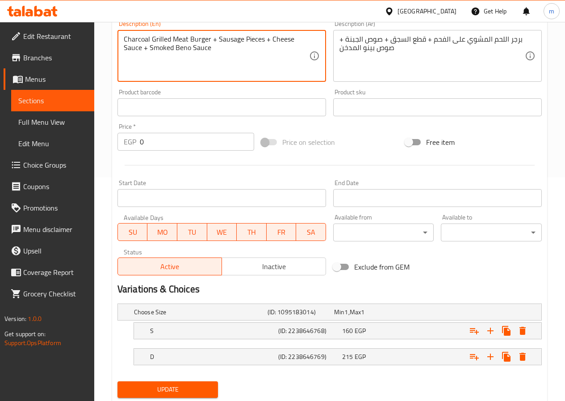
scroll to position [251, 0]
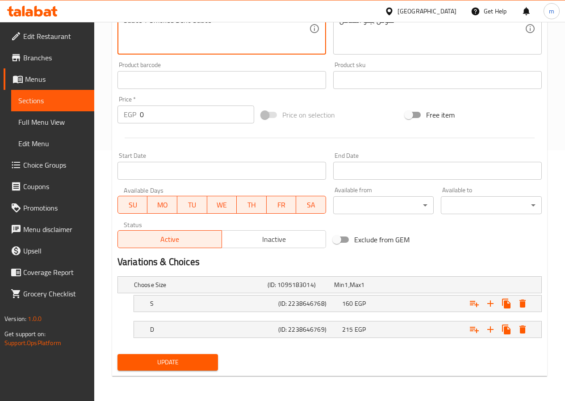
type textarea "Charcoal Grilled Meat Burger + Sausage Pieces + Cheese Sauce + Smoked Beno Sauce"
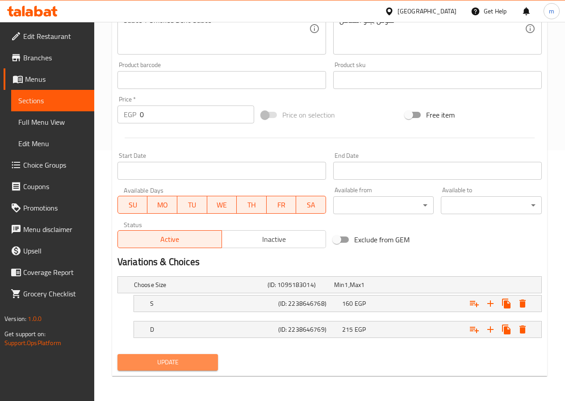
click at [208, 360] on span "Update" at bounding box center [168, 362] width 87 height 11
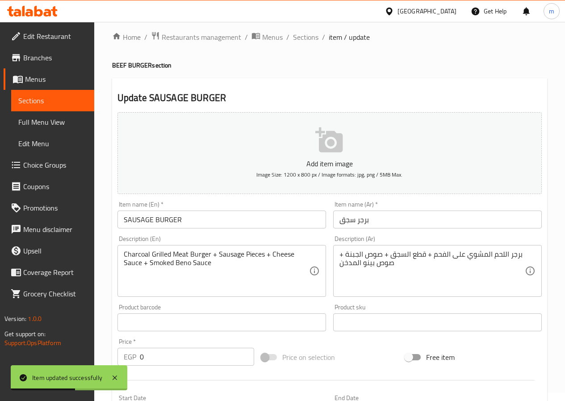
scroll to position [0, 0]
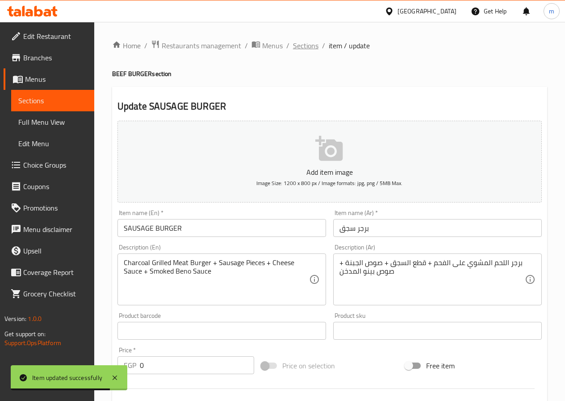
click at [304, 47] on span "Sections" at bounding box center [305, 45] width 25 height 11
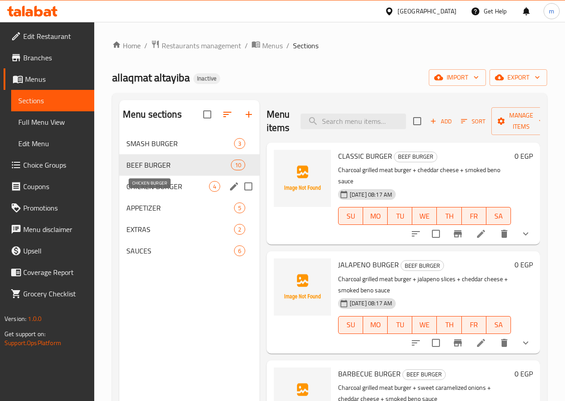
click at [156, 192] on span "CHICKEN BURGER" at bounding box center [167, 186] width 83 height 11
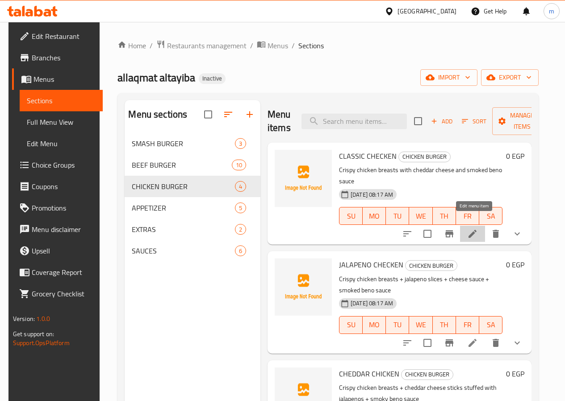
click at [478, 228] on icon at bounding box center [472, 233] width 11 height 11
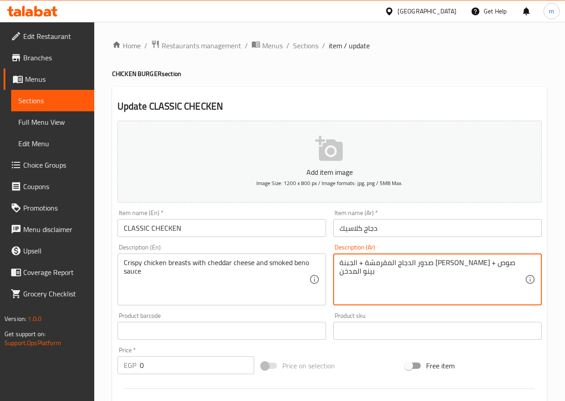
click at [509, 261] on textarea "صدور الدجاج المقرمشة + الجبنة [PERSON_NAME] + صوص بينو المدخن" at bounding box center [432, 279] width 185 height 42
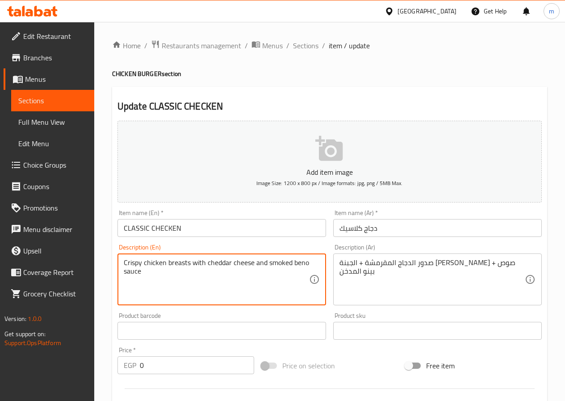
click at [200, 262] on textarea "Crispy chicken breasts with cheddar cheese and smoked beno sauce" at bounding box center [216, 279] width 185 height 42
click at [251, 259] on textarea "Crispy chicken breasts + cheddar cheese and smoked beno sauce" at bounding box center [216, 279] width 185 height 42
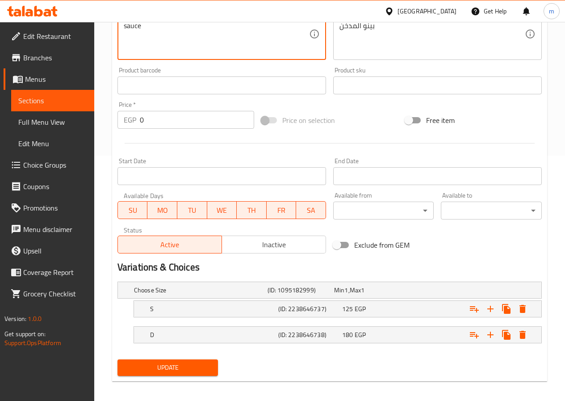
scroll to position [251, 0]
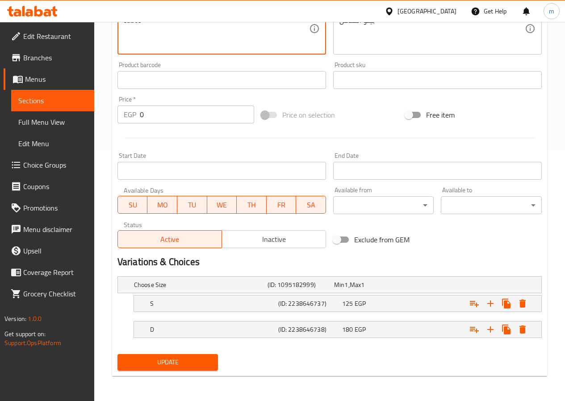
type textarea "Crispy chicken breasts + cheddar cheese + smoked beno sauce"
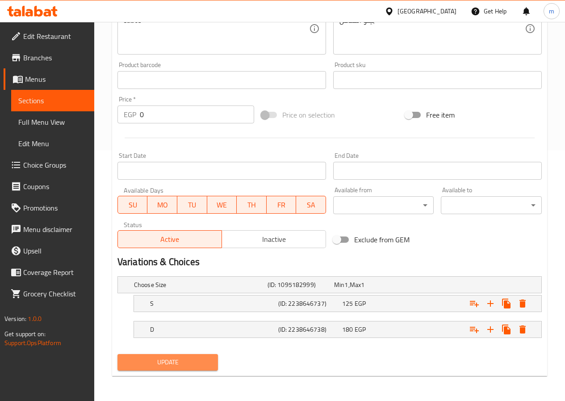
click at [194, 358] on span "Update" at bounding box center [168, 362] width 87 height 11
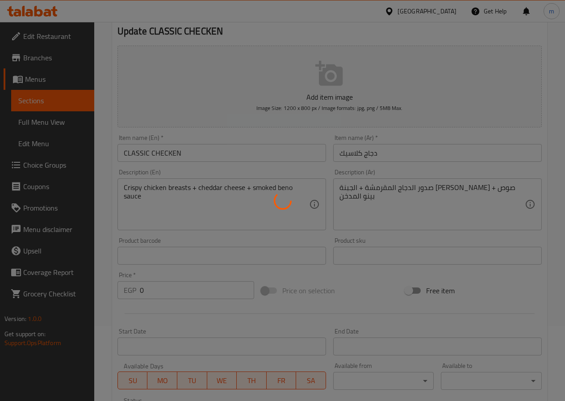
scroll to position [0, 0]
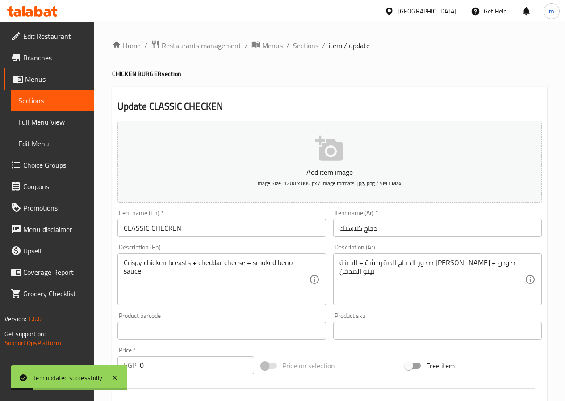
click at [300, 42] on span "Sections" at bounding box center [305, 45] width 25 height 11
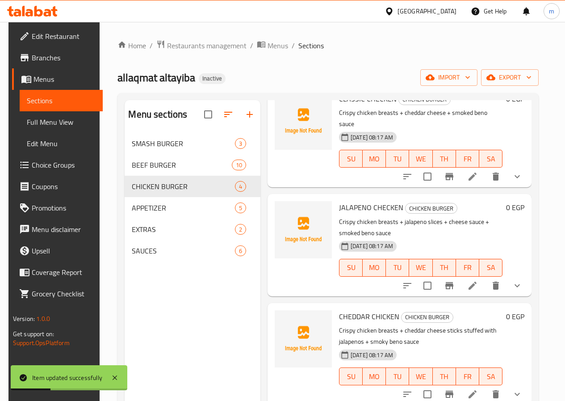
scroll to position [59, 0]
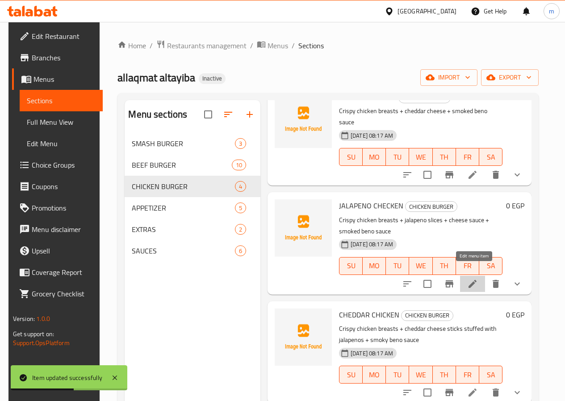
click at [470, 278] on icon at bounding box center [472, 283] width 11 height 11
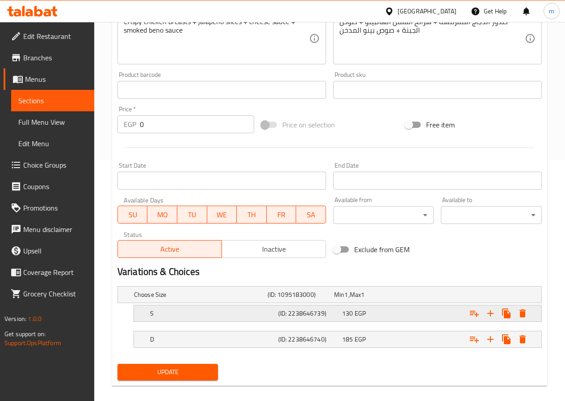
scroll to position [251, 0]
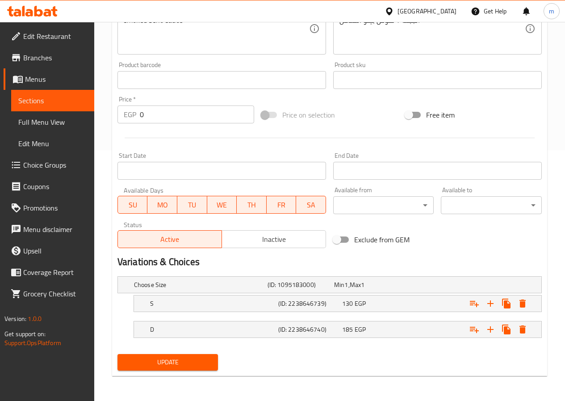
click at [195, 361] on span "Update" at bounding box center [168, 362] width 87 height 11
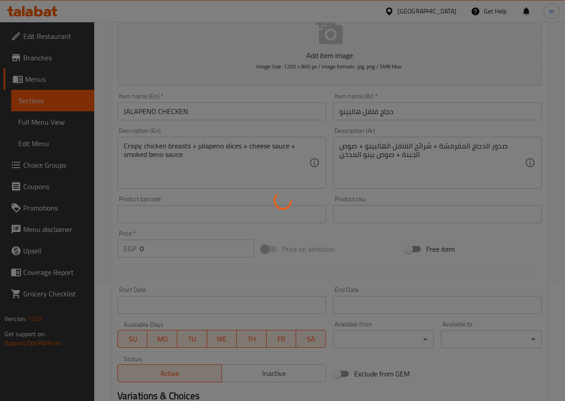
scroll to position [0, 0]
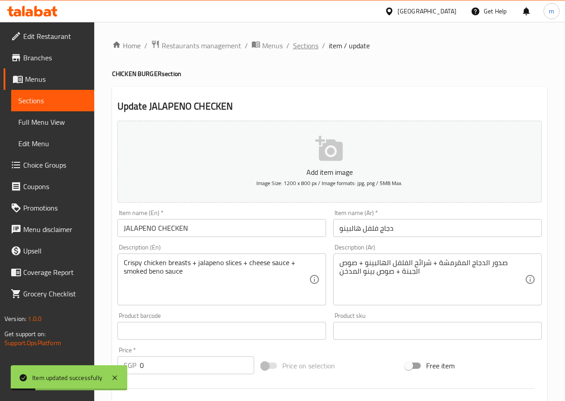
click at [305, 45] on span "Sections" at bounding box center [305, 45] width 25 height 11
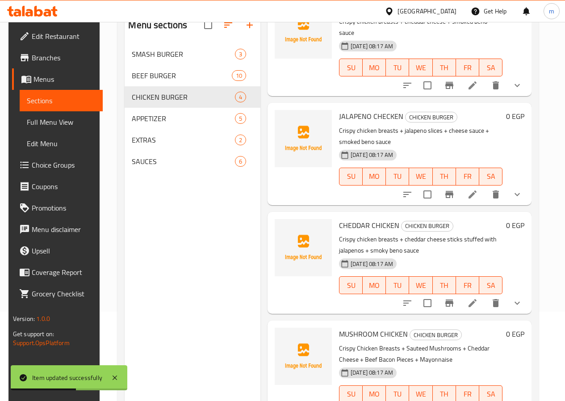
scroll to position [125, 0]
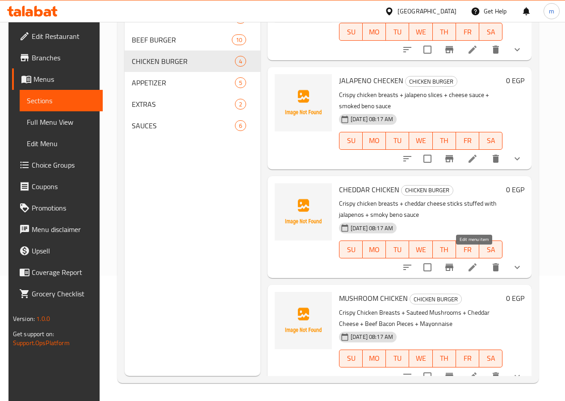
click at [476, 262] on icon at bounding box center [472, 267] width 11 height 11
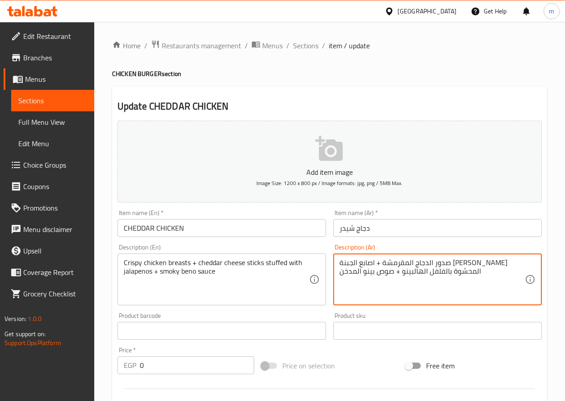
type textarea "صدور الدجاج المقرمشة + اصابع الجبنة [PERSON_NAME] المحشوة بالفلفل الهالبينو + ص…"
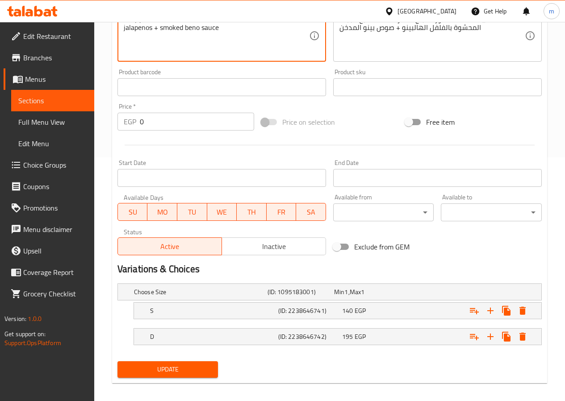
scroll to position [251, 0]
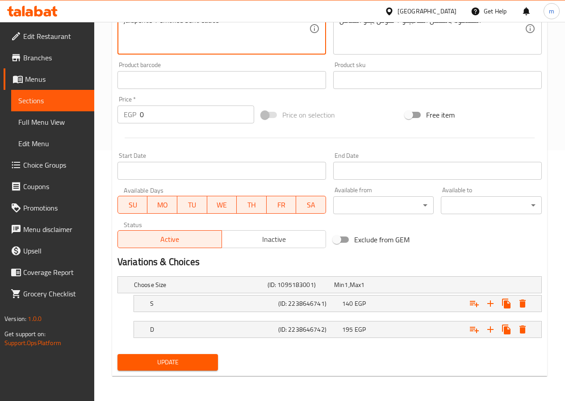
type textarea "Crispy chicken breasts + cheddar cheese sticks stuffed with jalapenos + smoked …"
click at [193, 363] on span "Update" at bounding box center [168, 362] width 87 height 11
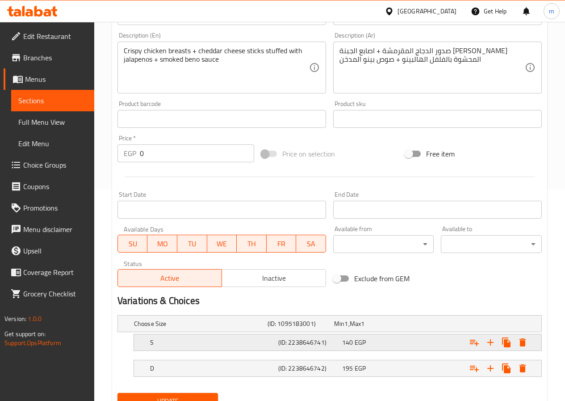
scroll to position [223, 0]
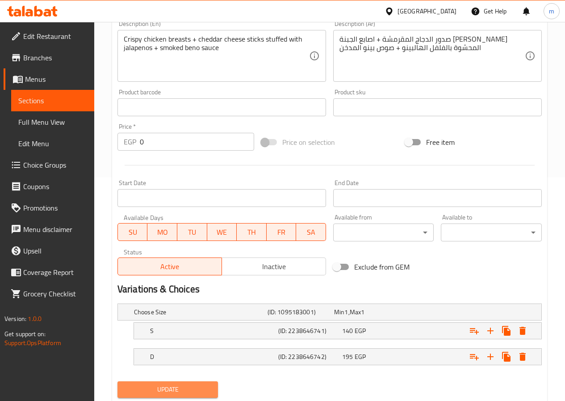
click at [172, 387] on span "Update" at bounding box center [168, 389] width 87 height 11
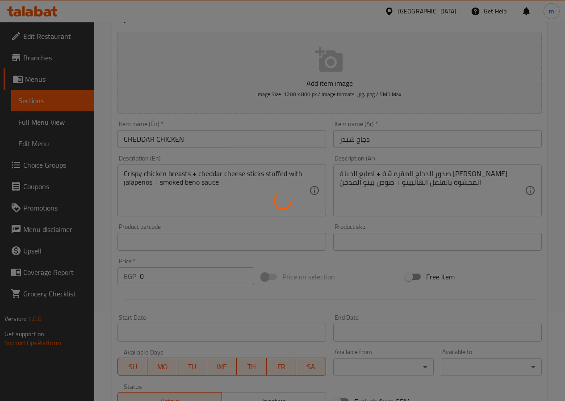
scroll to position [0, 0]
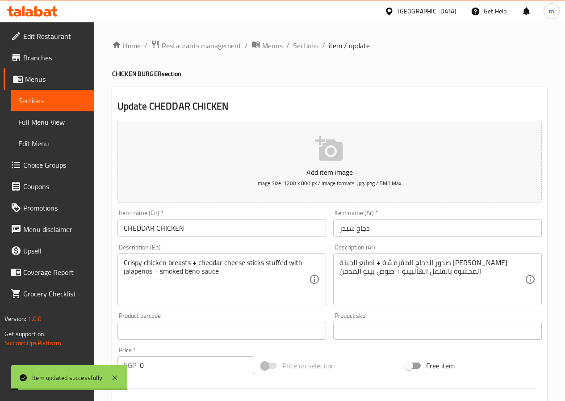
click at [305, 45] on span "Sections" at bounding box center [305, 45] width 25 height 11
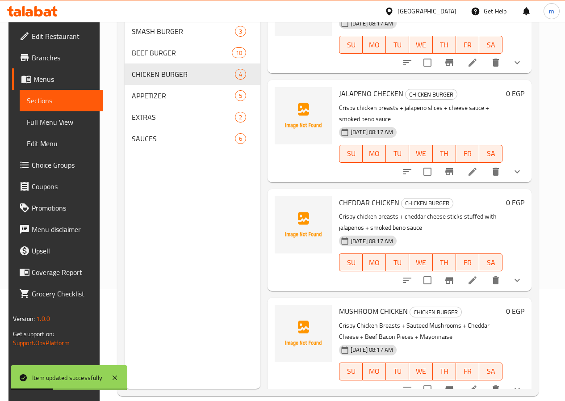
scroll to position [125, 0]
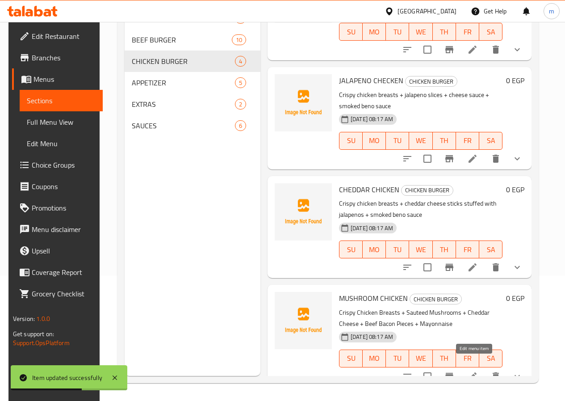
click at [476, 371] on icon at bounding box center [472, 376] width 11 height 11
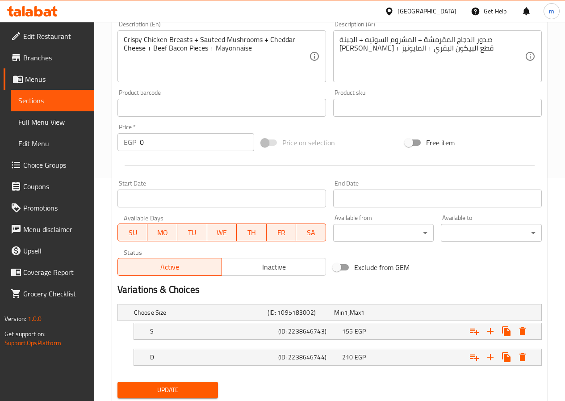
scroll to position [251, 0]
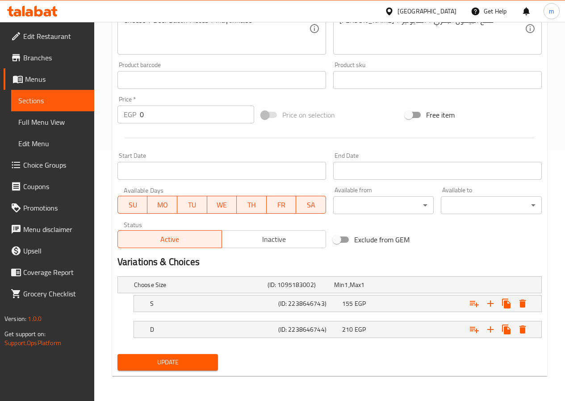
click at [206, 360] on span "Update" at bounding box center [168, 362] width 87 height 11
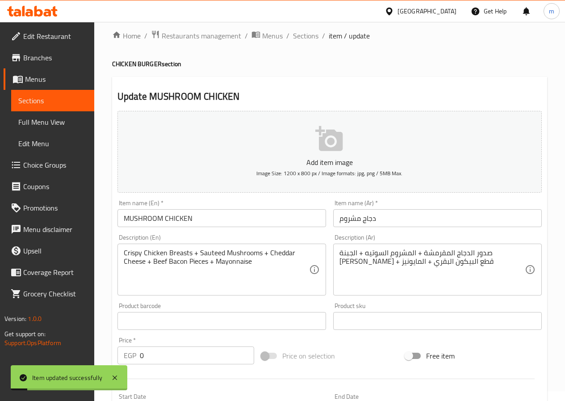
scroll to position [0, 0]
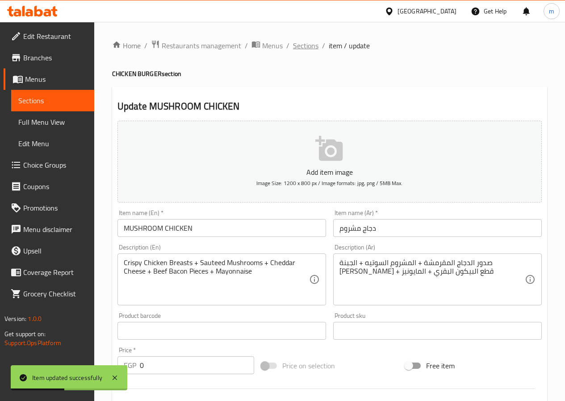
click at [297, 41] on span "Sections" at bounding box center [305, 45] width 25 height 11
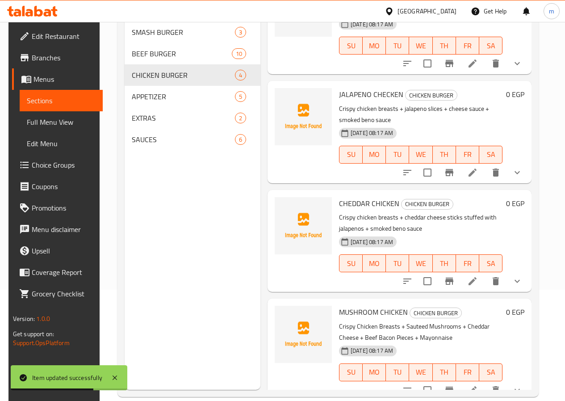
scroll to position [125, 0]
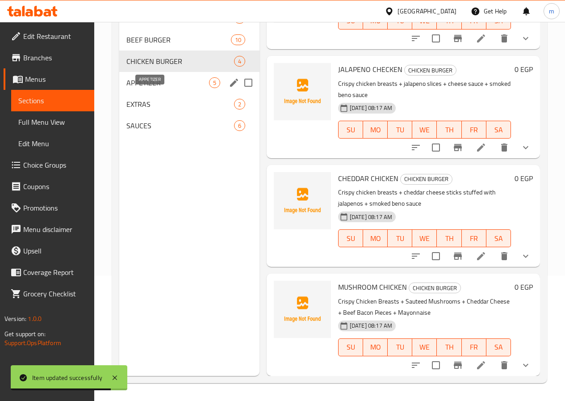
click at [170, 88] on span "APPETIZER" at bounding box center [167, 82] width 83 height 11
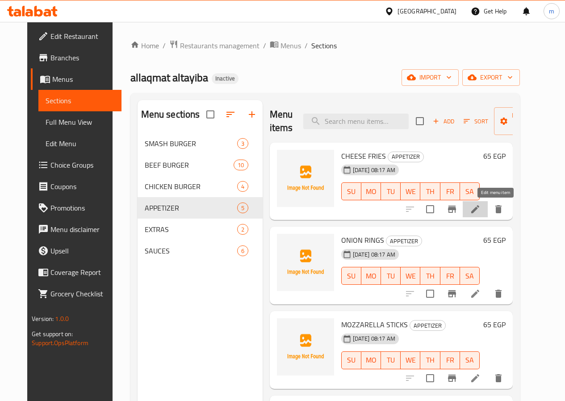
click at [481, 208] on icon at bounding box center [475, 209] width 11 height 11
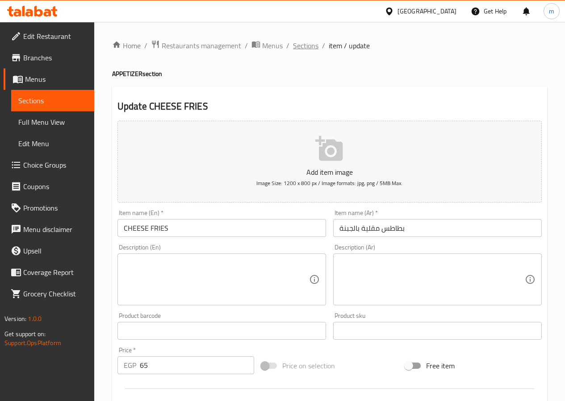
click at [303, 50] on span "Sections" at bounding box center [305, 45] width 25 height 11
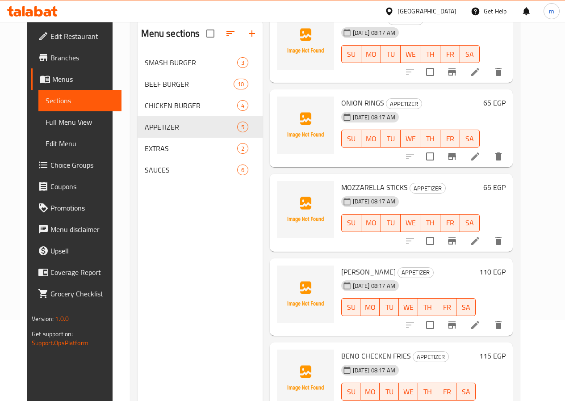
scroll to position [125, 0]
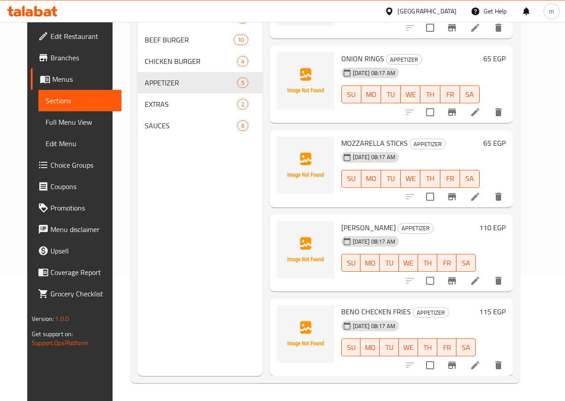
click at [341, 312] on span "BENO CHECKEN FRIES" at bounding box center [376, 311] width 70 height 13
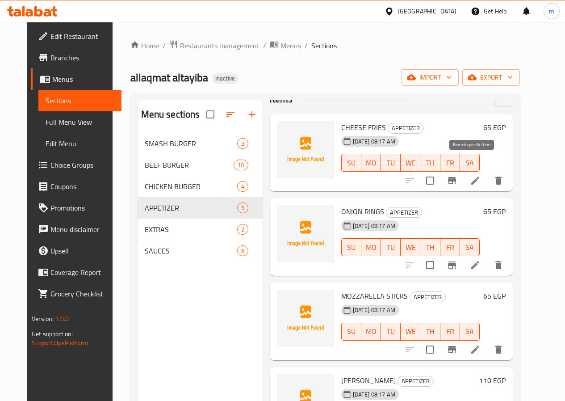
scroll to position [45, 0]
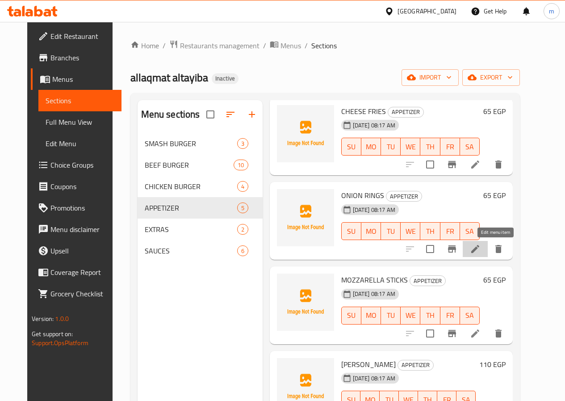
click at [481, 252] on icon at bounding box center [475, 249] width 11 height 11
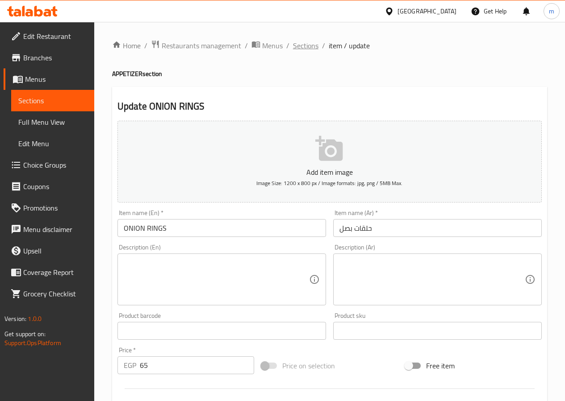
click at [313, 44] on span "Sections" at bounding box center [305, 45] width 25 height 11
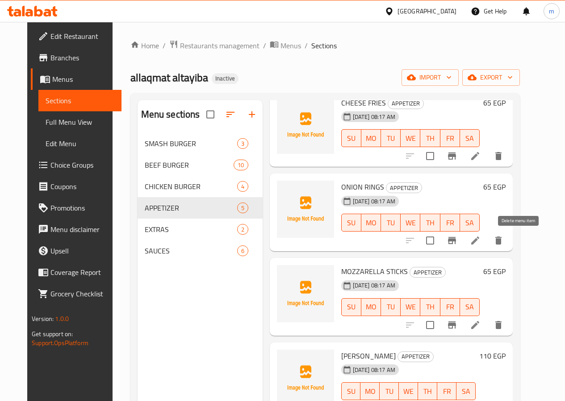
scroll to position [56, 0]
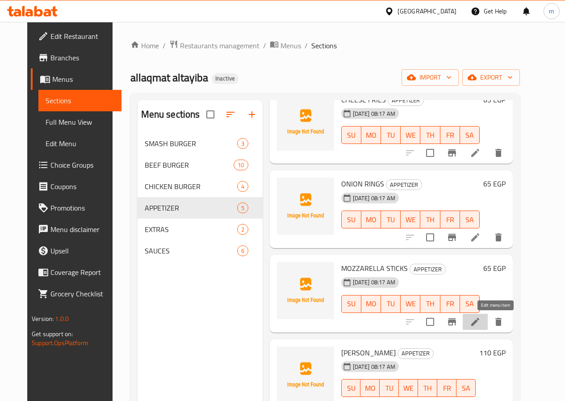
click at [481, 321] on icon at bounding box center [475, 321] width 11 height 11
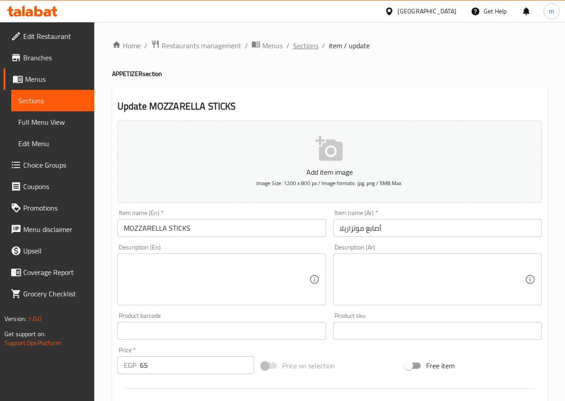
click at [302, 48] on span "Sections" at bounding box center [305, 45] width 25 height 11
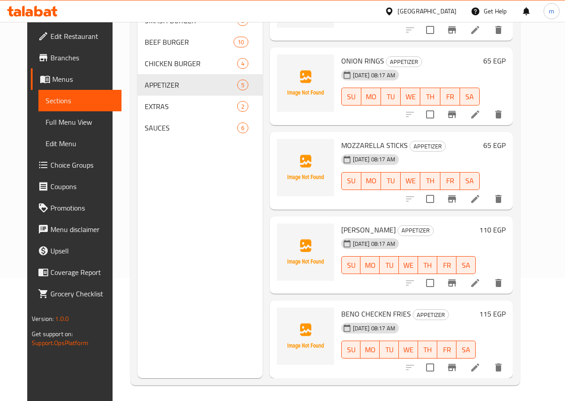
scroll to position [125, 0]
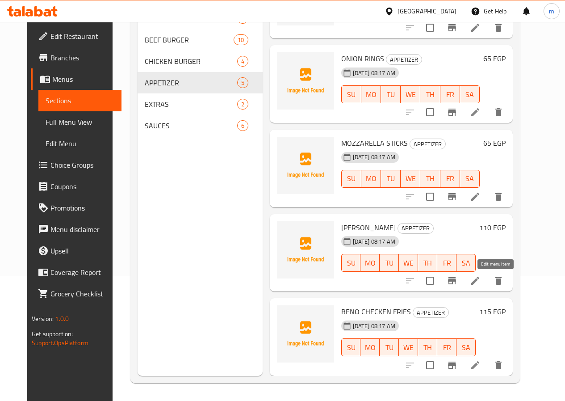
click at [481, 278] on icon at bounding box center [475, 280] width 11 height 11
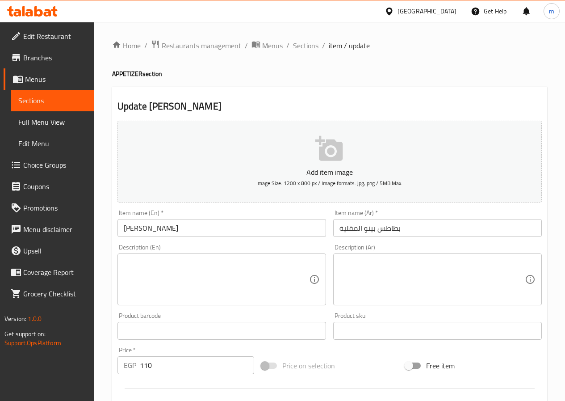
click at [305, 46] on span "Sections" at bounding box center [305, 45] width 25 height 11
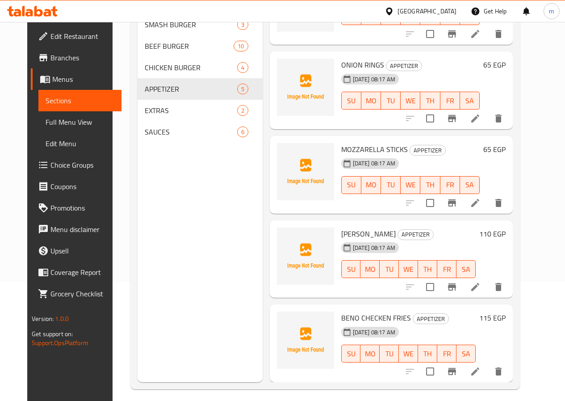
scroll to position [125, 0]
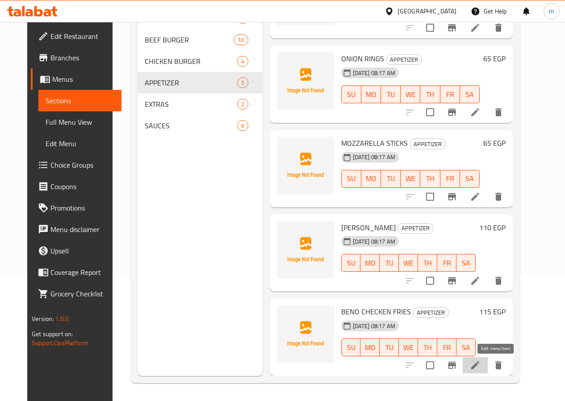
click at [481, 362] on icon at bounding box center [475, 365] width 11 height 11
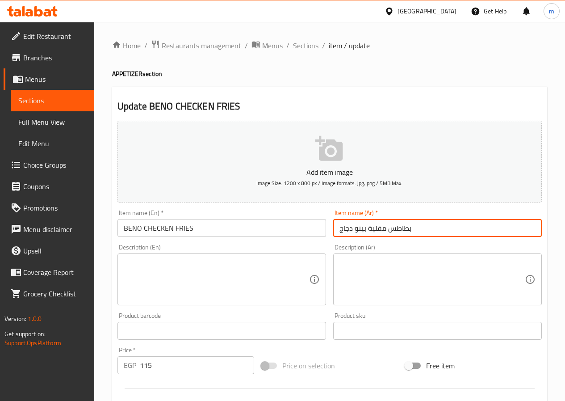
drag, startPoint x: 385, startPoint y: 225, endPoint x: 336, endPoint y: 221, distance: 48.8
click at [336, 221] on input "بطاطس مقلية بينو دجاج" at bounding box center [437, 228] width 209 height 18
click at [362, 228] on input "بطاطس دجاج مقلية بينو" at bounding box center [437, 228] width 209 height 18
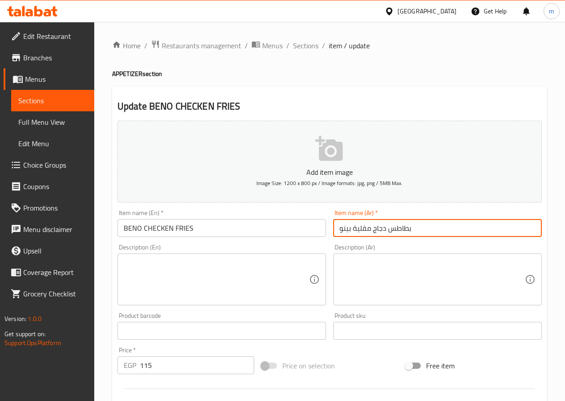
click at [362, 228] on input "بطاطس دجاج مقلية بينو" at bounding box center [437, 228] width 209 height 18
click at [366, 225] on input "بطاطس دجاج مقلية بينو" at bounding box center [437, 228] width 209 height 18
click at [358, 229] on input "بطاطس دجاج مقلية بينو" at bounding box center [437, 228] width 209 height 18
click at [364, 230] on input "بطاطس دجاج بينو" at bounding box center [437, 228] width 209 height 18
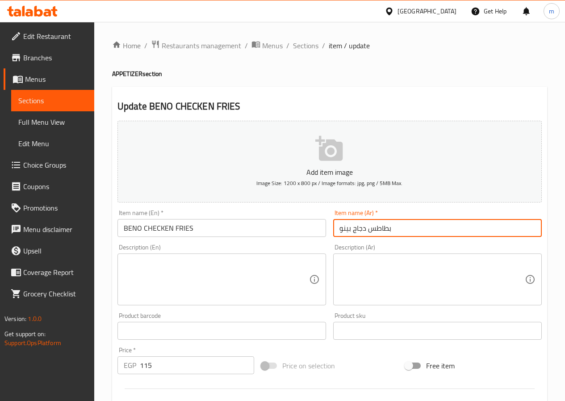
click at [368, 231] on input "بطاطس دجاج بينو" at bounding box center [437, 228] width 209 height 18
paste input "مقلية"
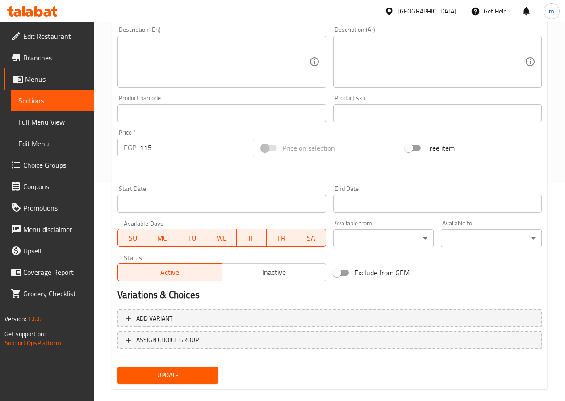
scroll to position [231, 0]
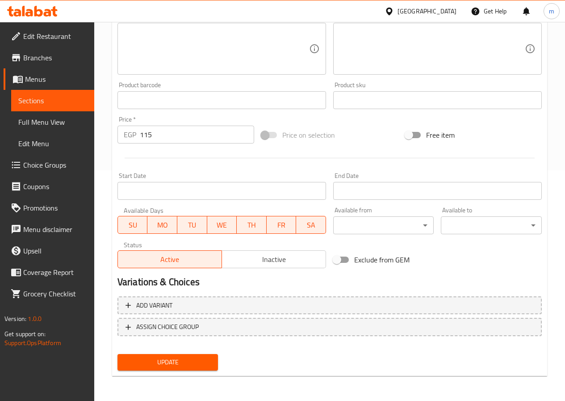
type input "بطاطس مقلية دجاج بينو"
click at [191, 362] on span "Update" at bounding box center [168, 362] width 87 height 11
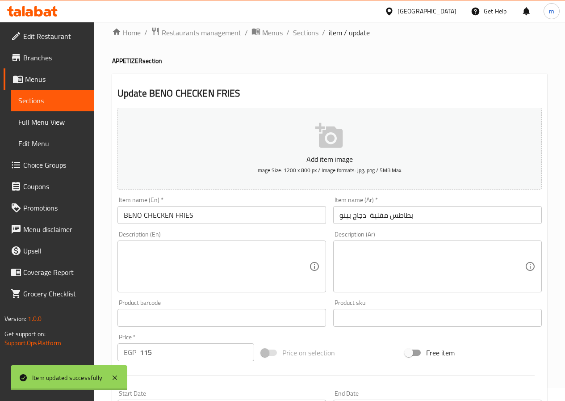
scroll to position [0, 0]
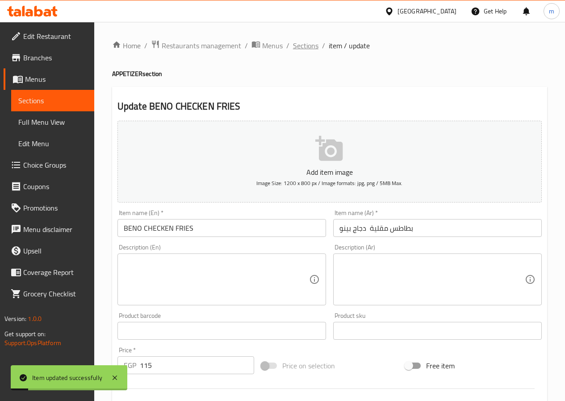
click at [303, 49] on span "Sections" at bounding box center [305, 45] width 25 height 11
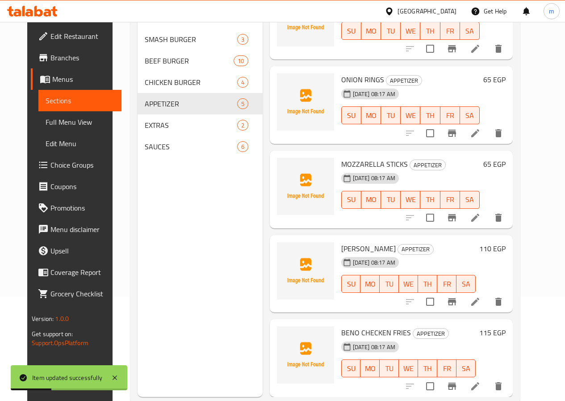
scroll to position [125, 0]
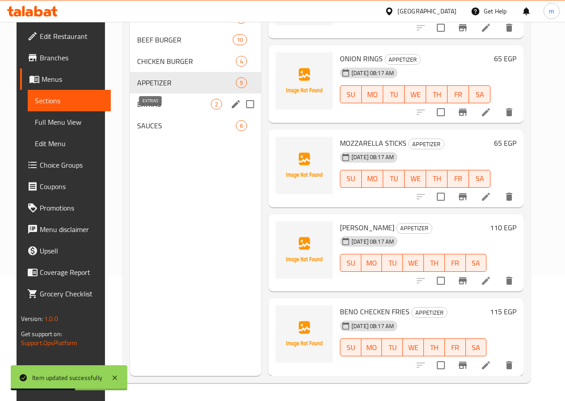
click at [166, 109] on span "EXTRAS" at bounding box center [174, 104] width 74 height 11
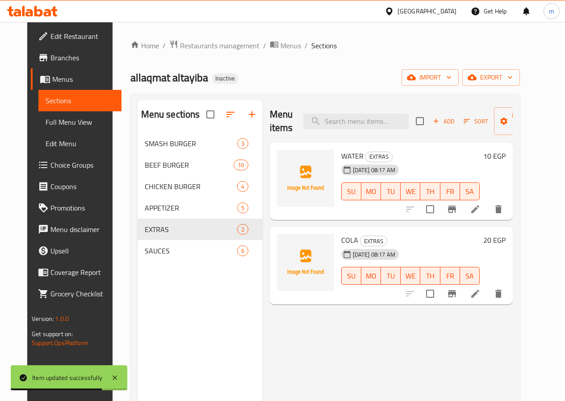
click at [481, 206] on icon at bounding box center [475, 209] width 11 height 11
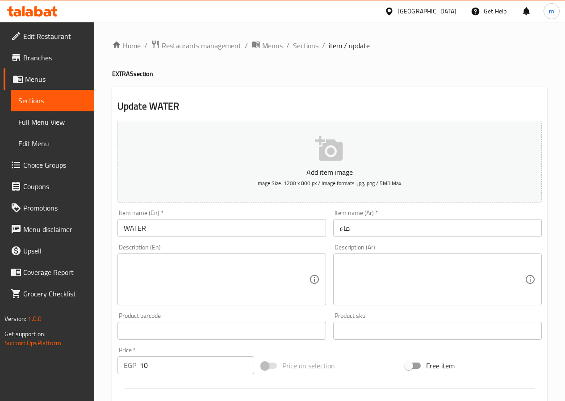
click at [194, 226] on input "WATER" at bounding box center [222, 228] width 209 height 18
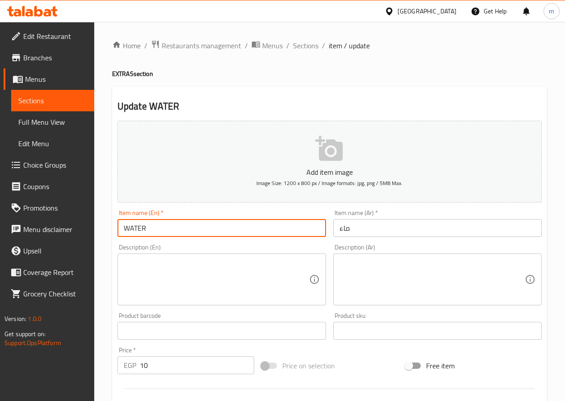
click at [194, 226] on input "WATER" at bounding box center [222, 228] width 209 height 18
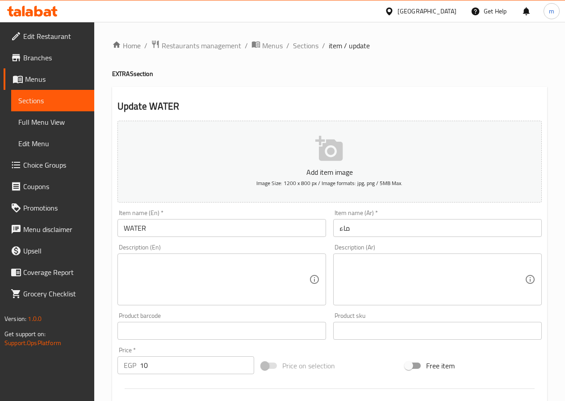
click at [379, 227] on input "ماء" at bounding box center [437, 228] width 209 height 18
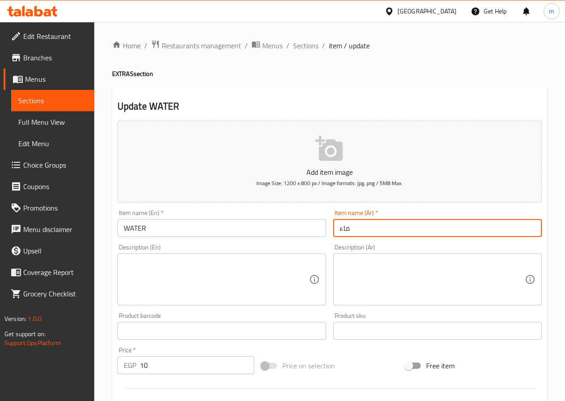
click at [379, 227] on input "ماء" at bounding box center [437, 228] width 209 height 18
type input "مياه"
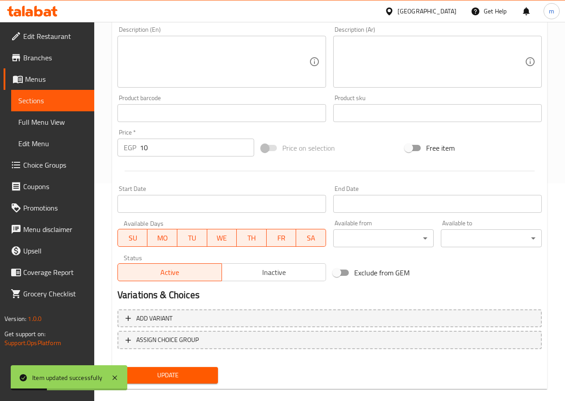
scroll to position [231, 0]
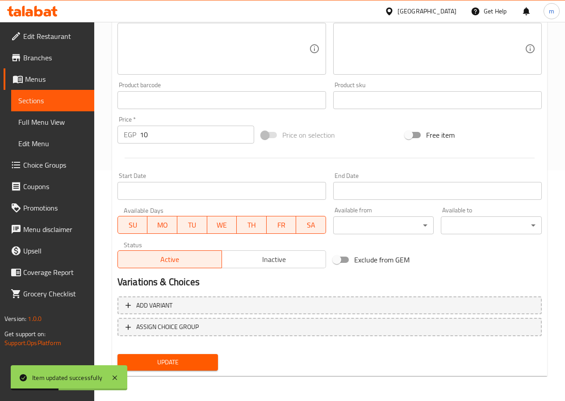
click at [199, 363] on span "Update" at bounding box center [168, 362] width 87 height 11
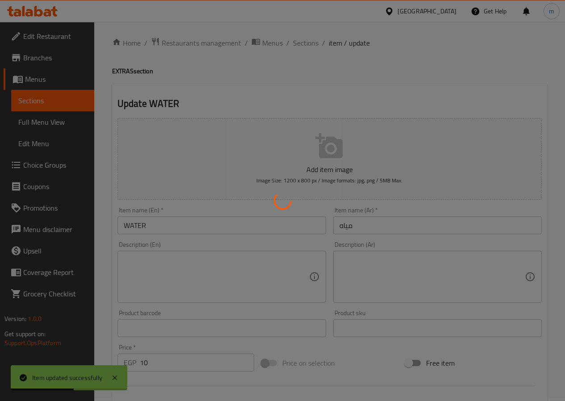
scroll to position [0, 0]
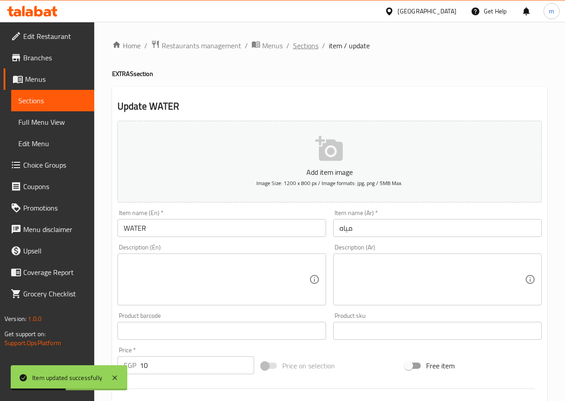
click at [303, 43] on span "Sections" at bounding box center [305, 45] width 25 height 11
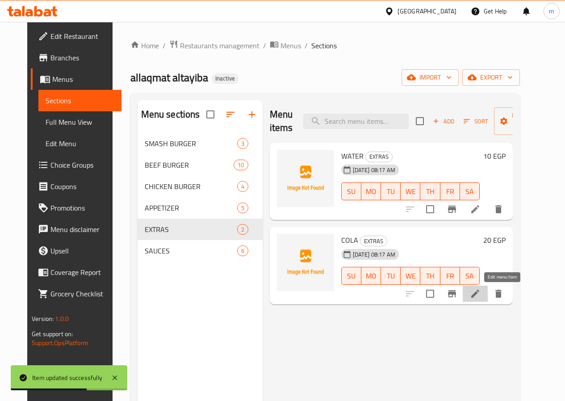
click at [481, 294] on icon at bounding box center [475, 293] width 11 height 11
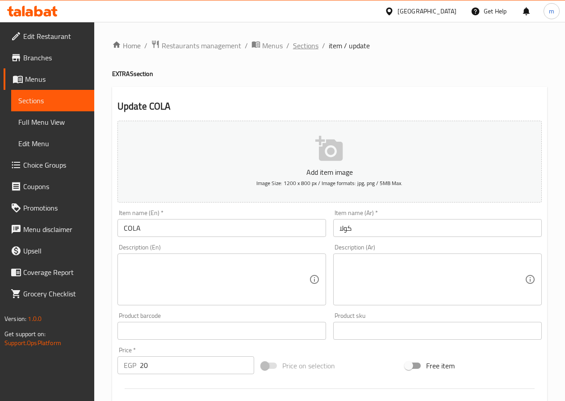
click at [304, 48] on span "Sections" at bounding box center [305, 45] width 25 height 11
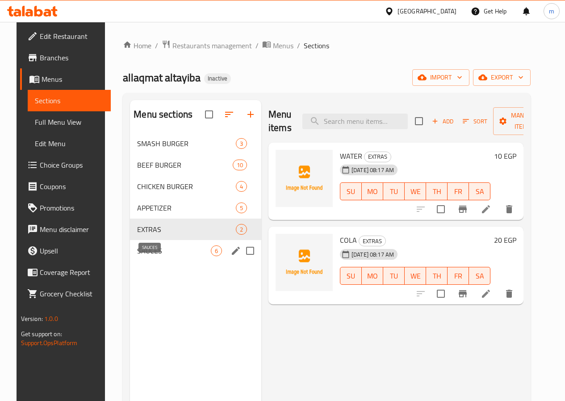
click at [149, 256] on span "SAUCES" at bounding box center [174, 250] width 74 height 11
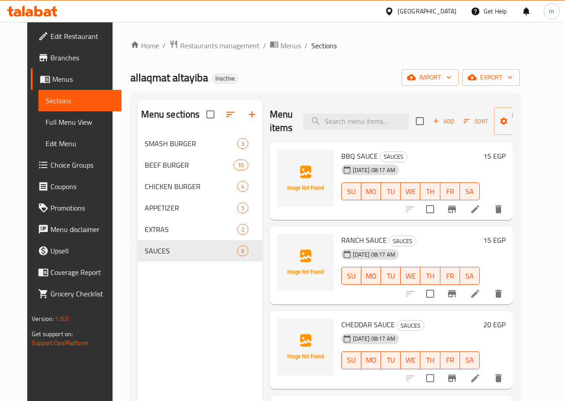
click at [488, 207] on li at bounding box center [475, 209] width 25 height 16
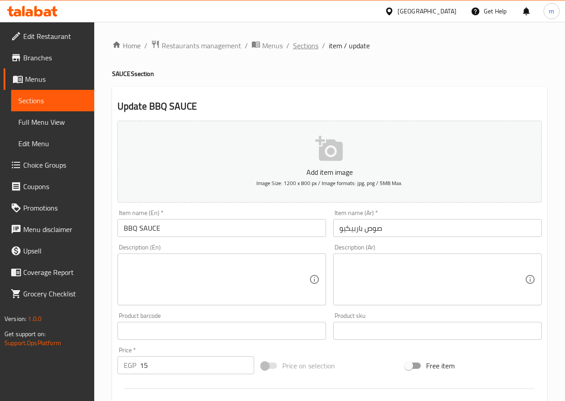
click at [307, 42] on span "Sections" at bounding box center [305, 45] width 25 height 11
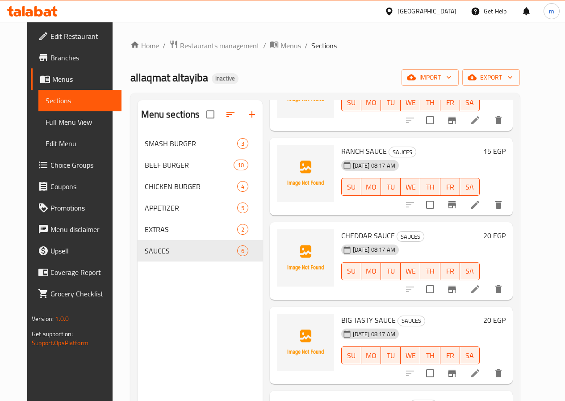
scroll to position [89, 0]
click at [481, 202] on icon at bounding box center [475, 204] width 11 height 11
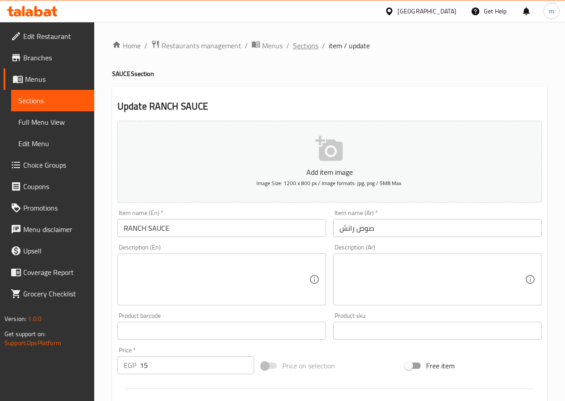
click at [300, 45] on span "Sections" at bounding box center [305, 45] width 25 height 11
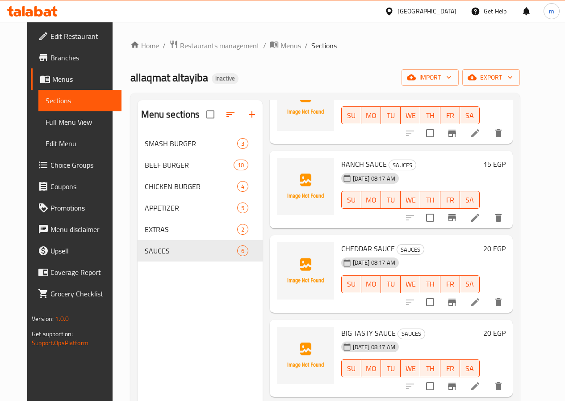
scroll to position [89, 0]
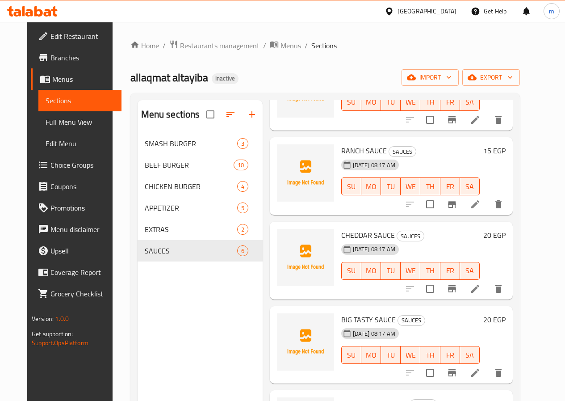
click at [481, 286] on icon at bounding box center [475, 288] width 11 height 11
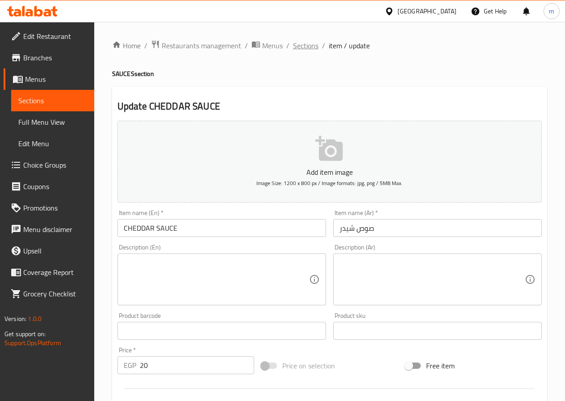
click at [311, 49] on span "Sections" at bounding box center [305, 45] width 25 height 11
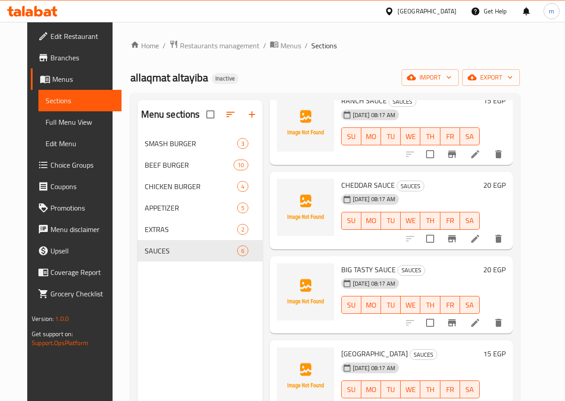
scroll to position [140, 0]
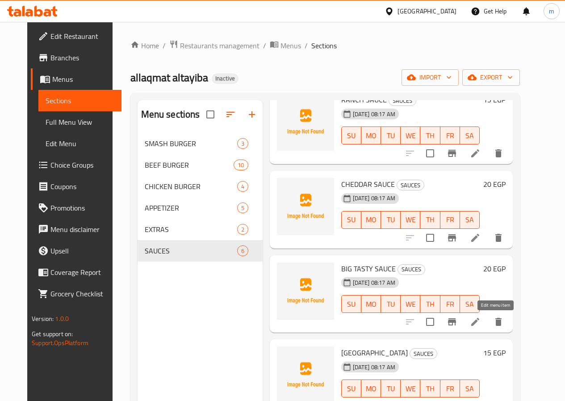
click at [481, 324] on icon at bounding box center [475, 321] width 11 height 11
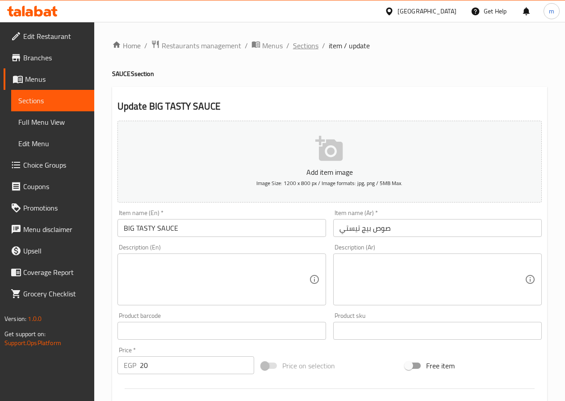
click at [310, 44] on span "Sections" at bounding box center [305, 45] width 25 height 11
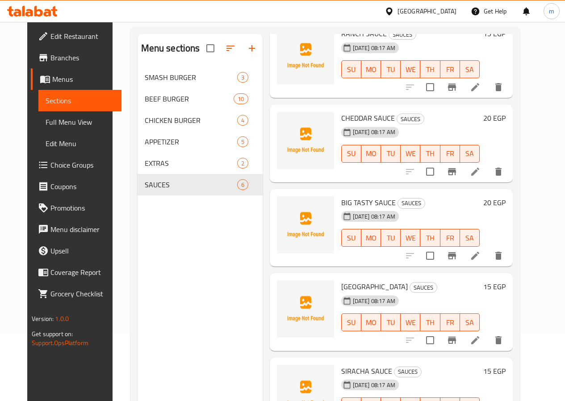
scroll to position [125, 0]
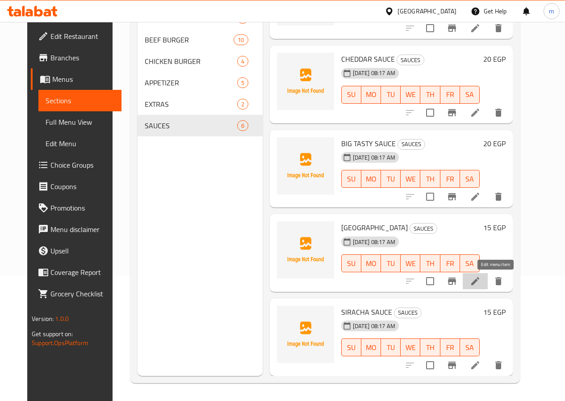
click at [481, 285] on icon at bounding box center [475, 281] width 11 height 11
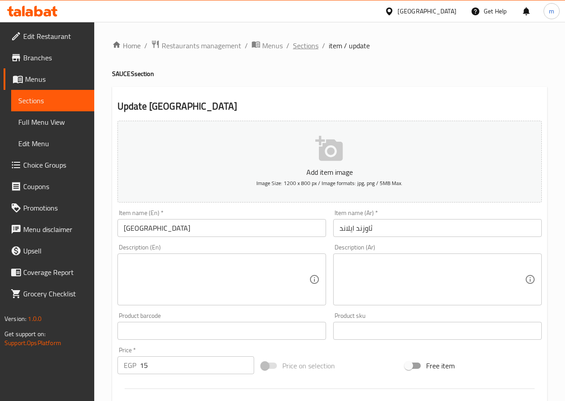
click at [304, 44] on span "Sections" at bounding box center [305, 45] width 25 height 11
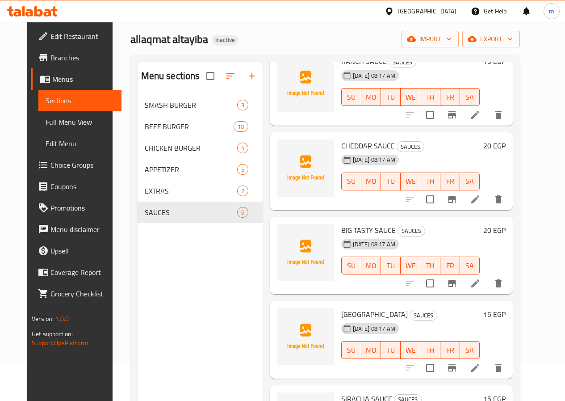
scroll to position [125, 0]
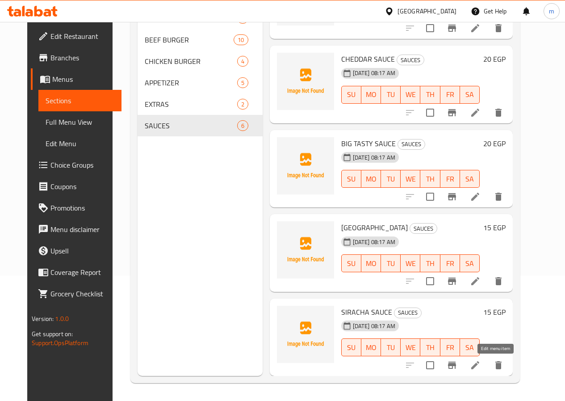
click at [481, 364] on icon at bounding box center [475, 365] width 11 height 11
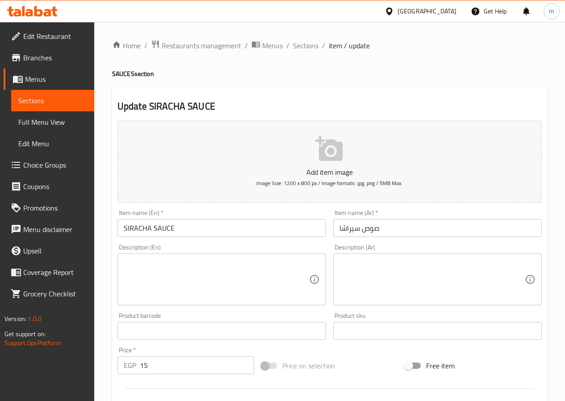
click at [345, 228] on input "صوص سيراشا" at bounding box center [437, 228] width 209 height 18
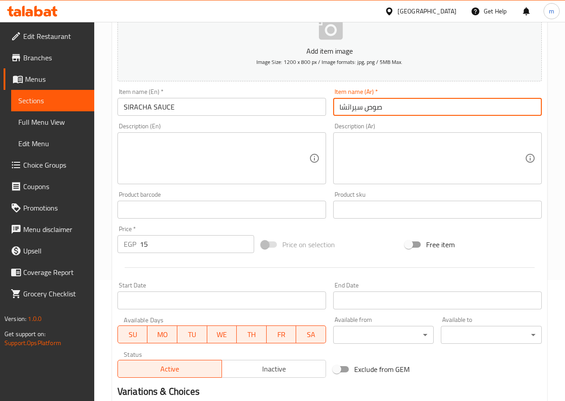
scroll to position [231, 0]
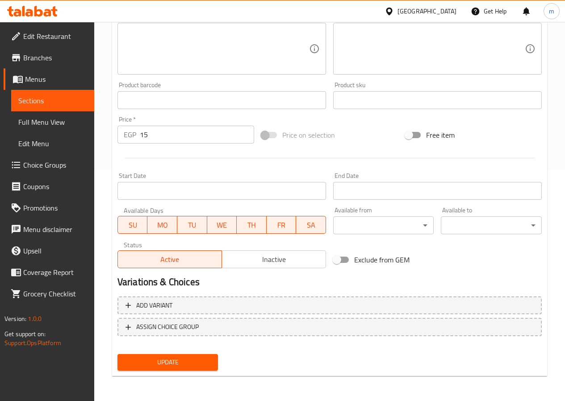
type input "صوص سيراتشا"
click at [186, 358] on span "Update" at bounding box center [168, 362] width 87 height 11
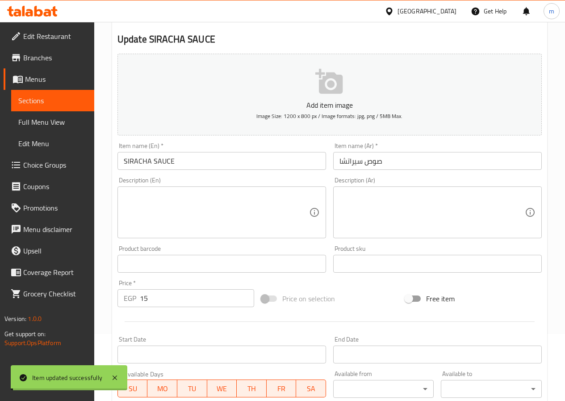
scroll to position [0, 0]
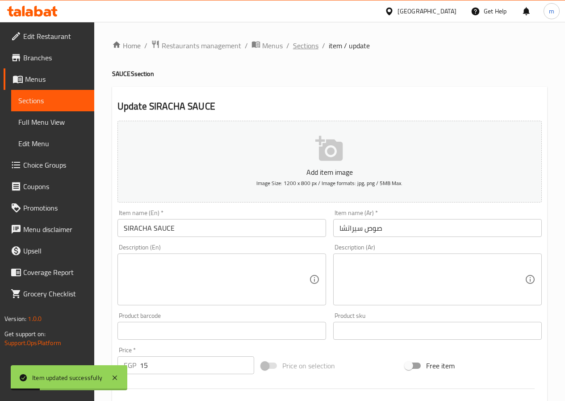
click at [307, 48] on span "Sections" at bounding box center [305, 45] width 25 height 11
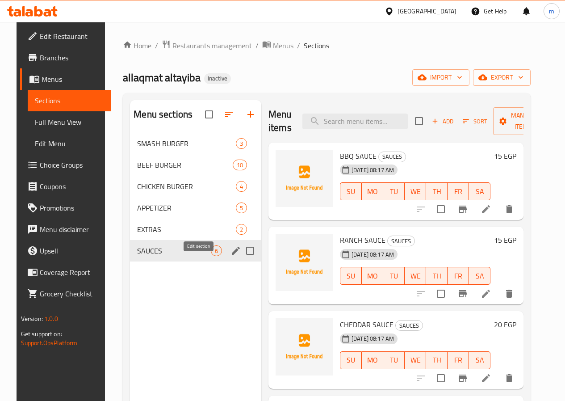
click at [232, 255] on icon "edit" at bounding box center [236, 251] width 8 height 8
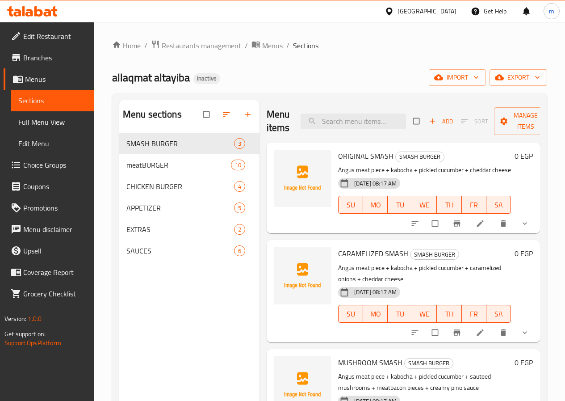
click at [44, 123] on span "Full Menu View" at bounding box center [52, 122] width 69 height 11
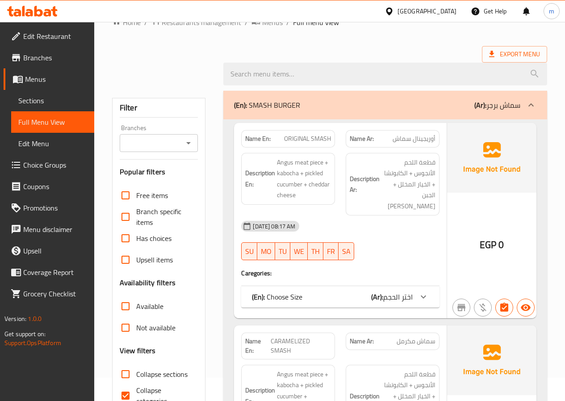
scroll to position [45, 0]
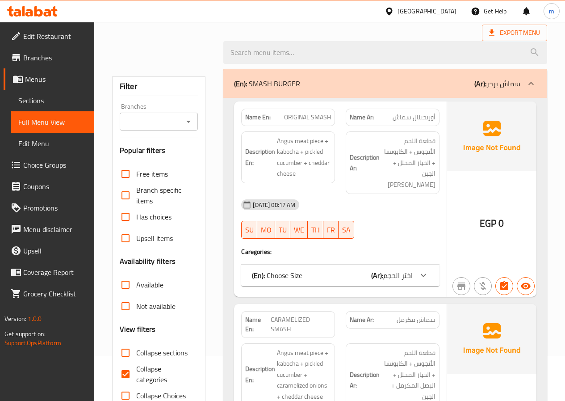
click at [417, 268] on div at bounding box center [423, 275] width 21 height 21
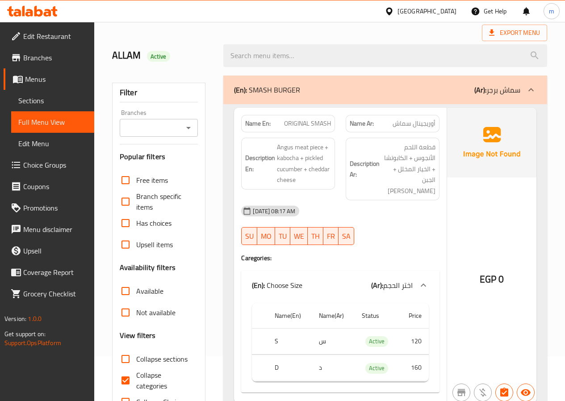
click at [409, 278] on span "اختر الحجم" at bounding box center [397, 284] width 29 height 13
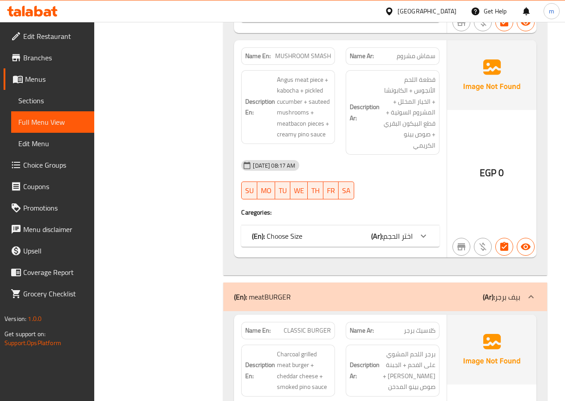
scroll to position [581, 0]
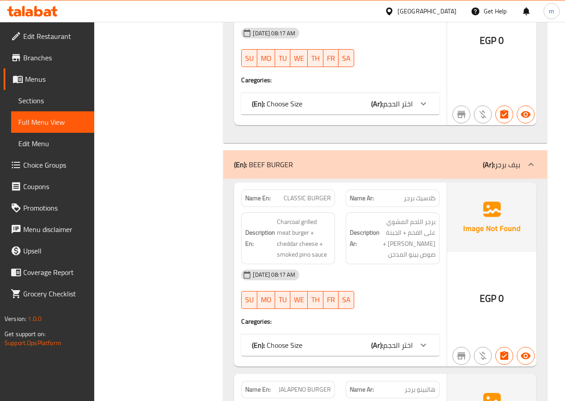
scroll to position [670, 0]
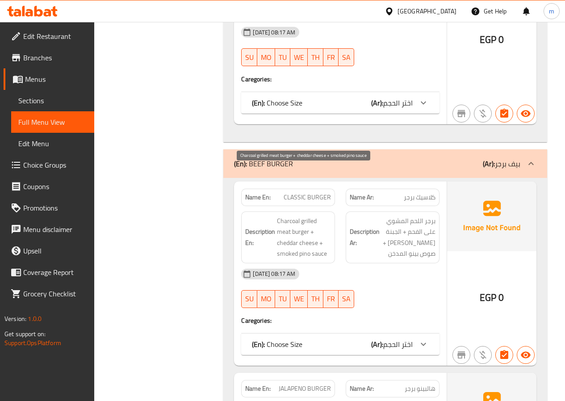
click at [304, 215] on span "Charcoal grilled meat burger + cheddar cheese + smoked pino sauce" at bounding box center [304, 237] width 54 height 44
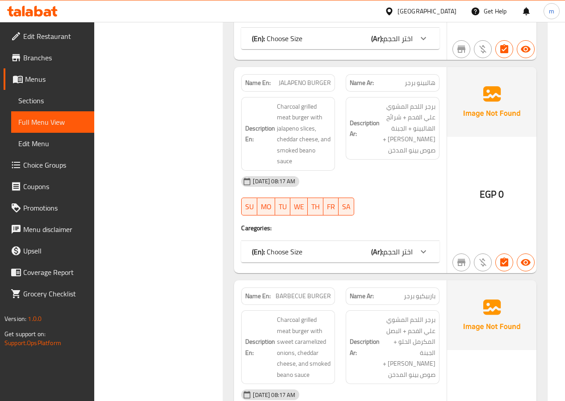
scroll to position [894, 0]
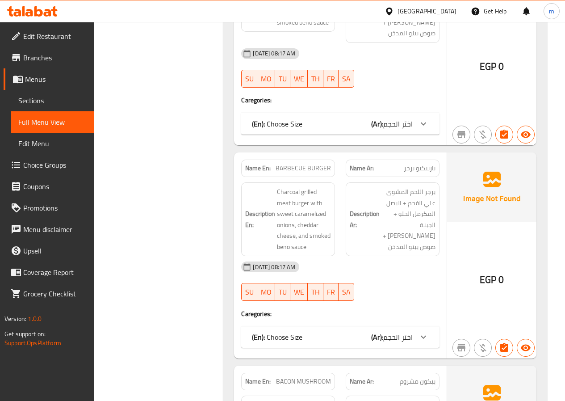
scroll to position [1028, 0]
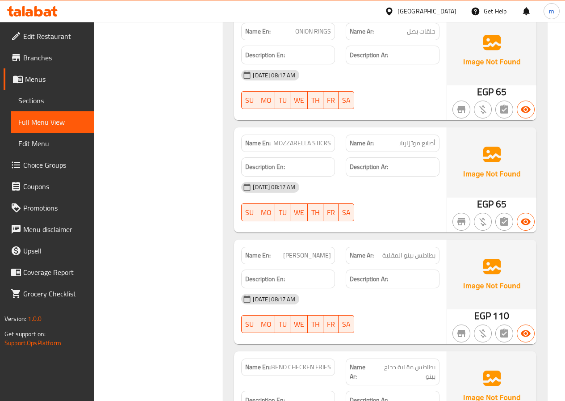
scroll to position [3977, 0]
